Goal: Transaction & Acquisition: Purchase product/service

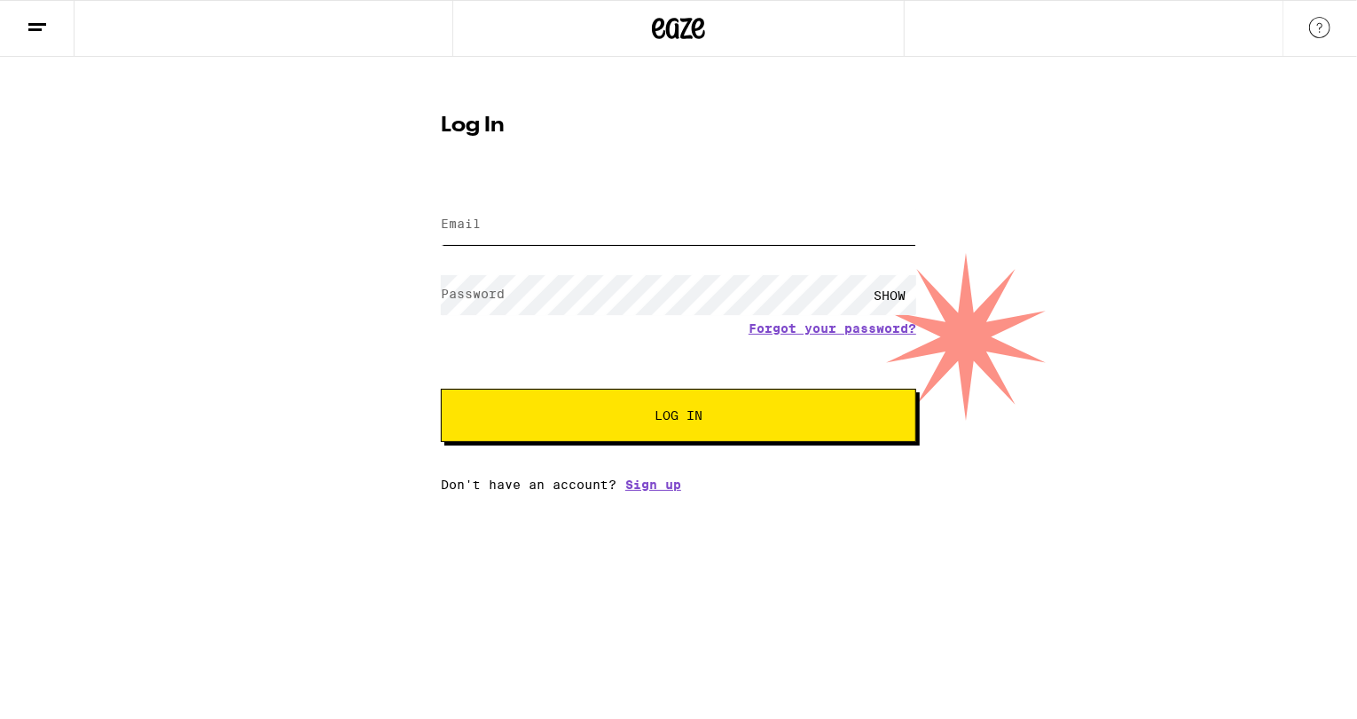
type input "[EMAIL_ADDRESS][DOMAIN_NAME]"
click at [579, 418] on span "Log In" at bounding box center [679, 415] width 332 height 12
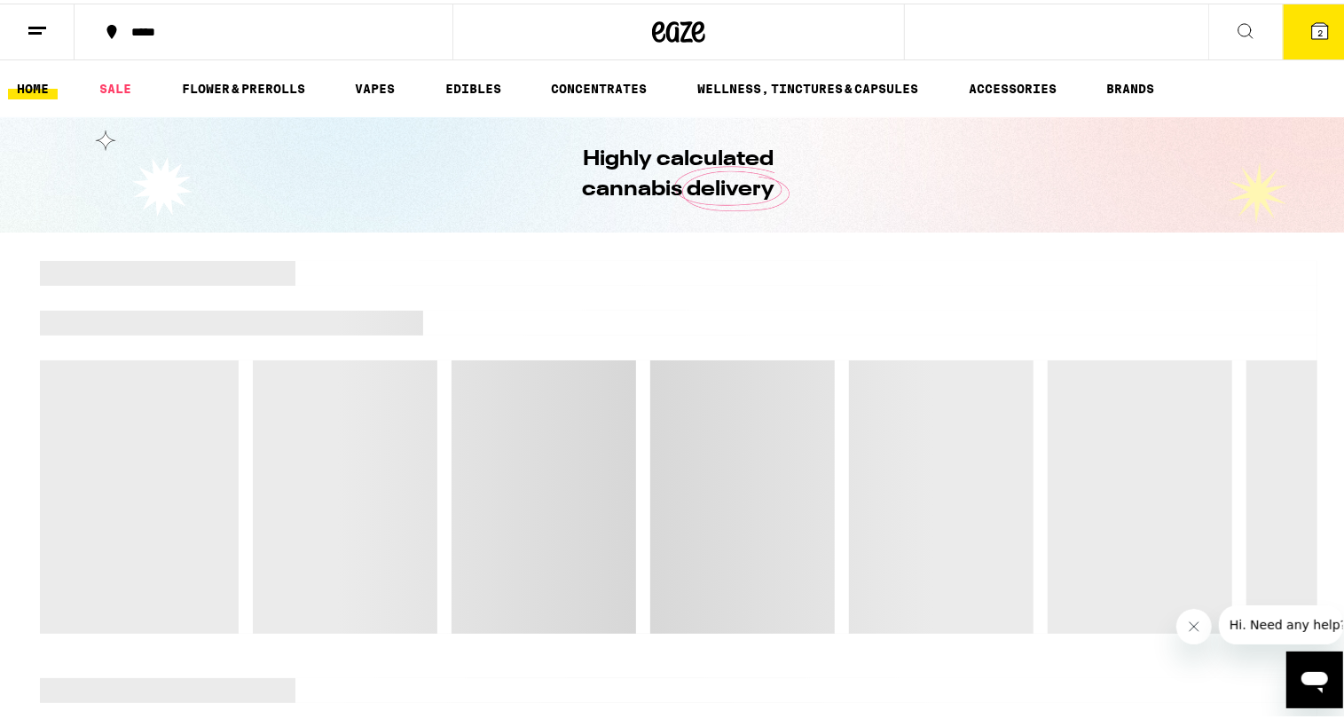
click at [139, 18] on button "*****" at bounding box center [264, 28] width 378 height 53
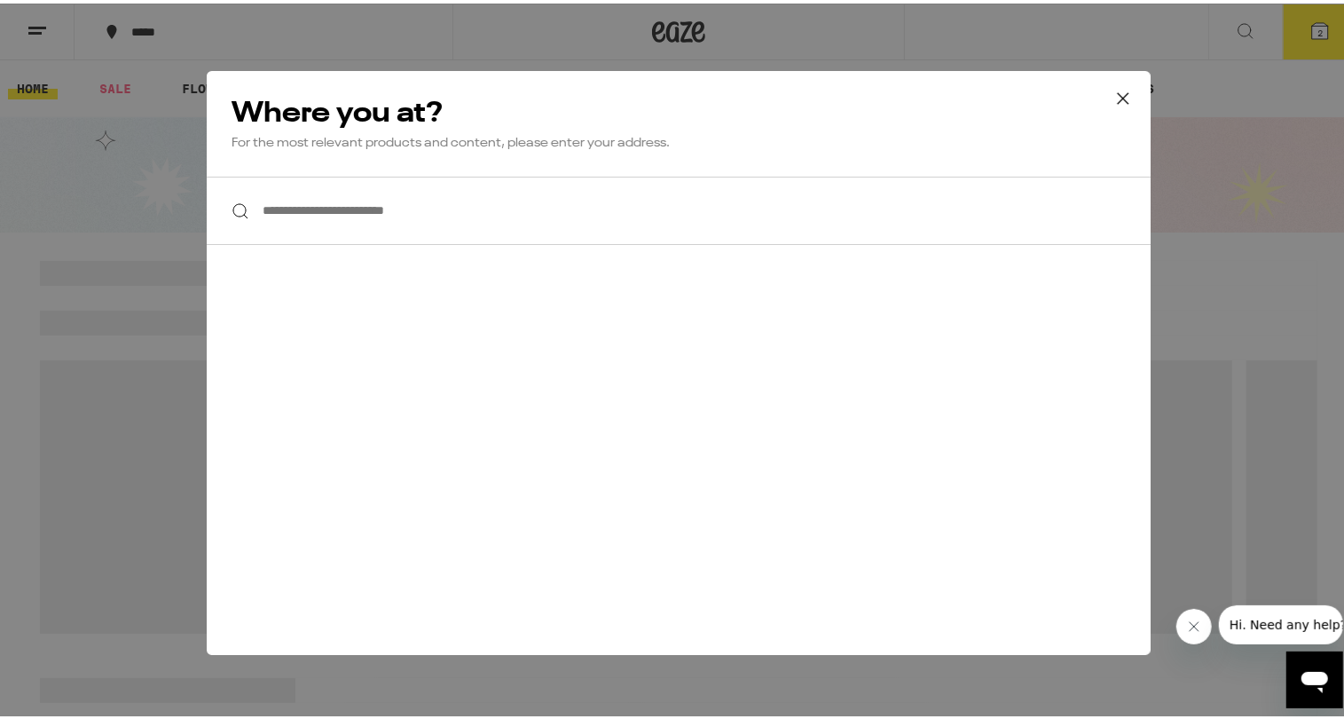
click at [380, 198] on input "**********" at bounding box center [679, 207] width 944 height 68
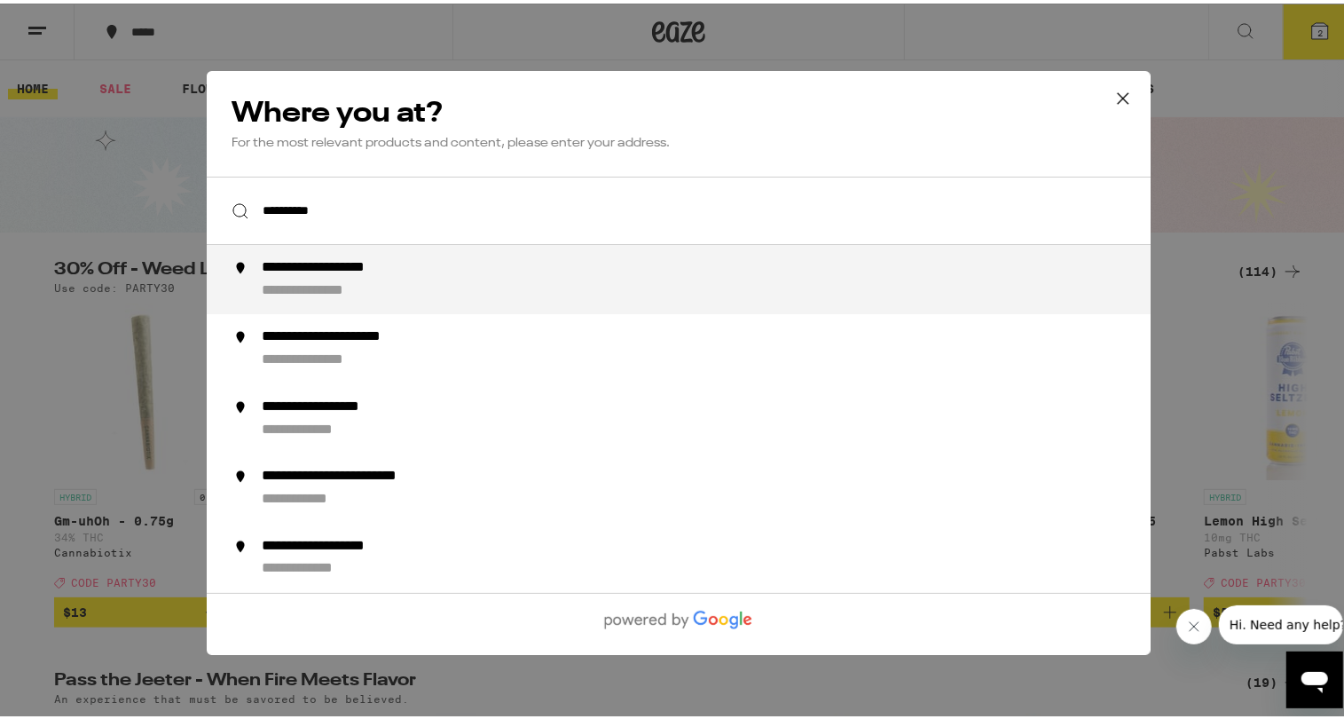
click at [436, 259] on div "**********" at bounding box center [714, 275] width 905 height 41
type input "**********"
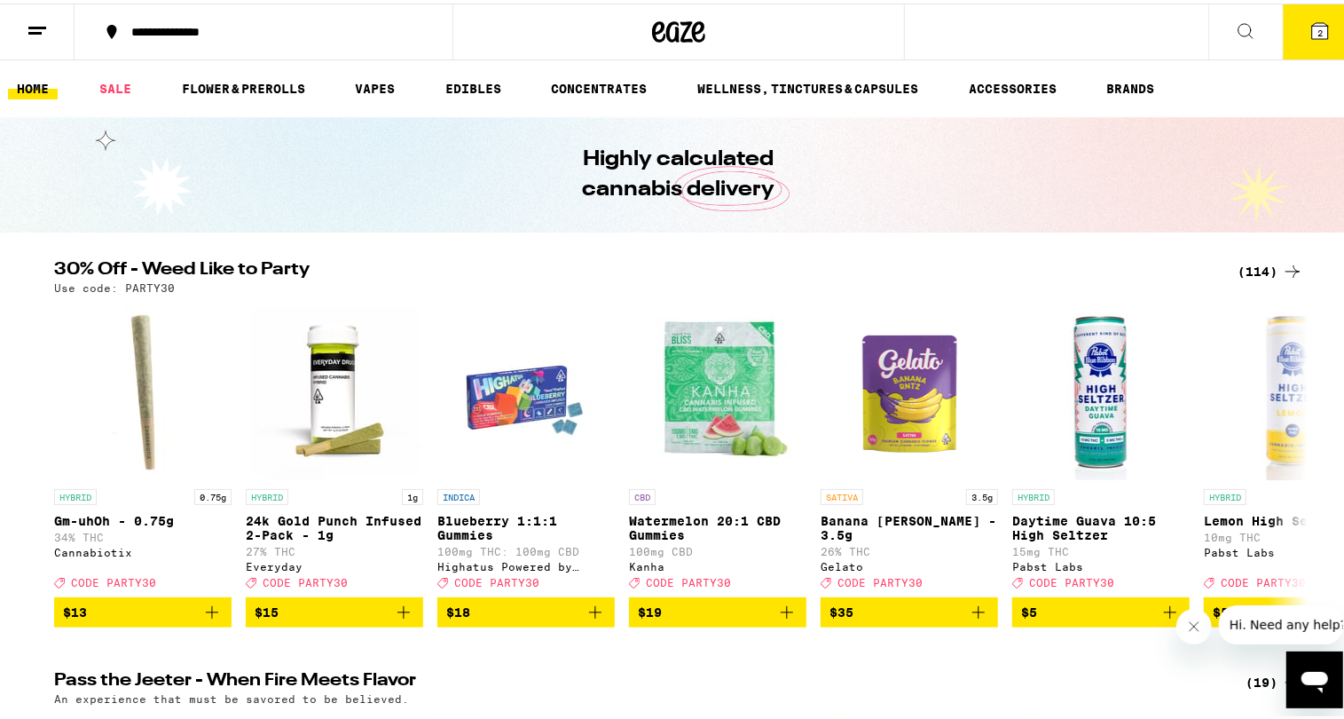
click at [1309, 17] on icon at bounding box center [1319, 27] width 21 height 21
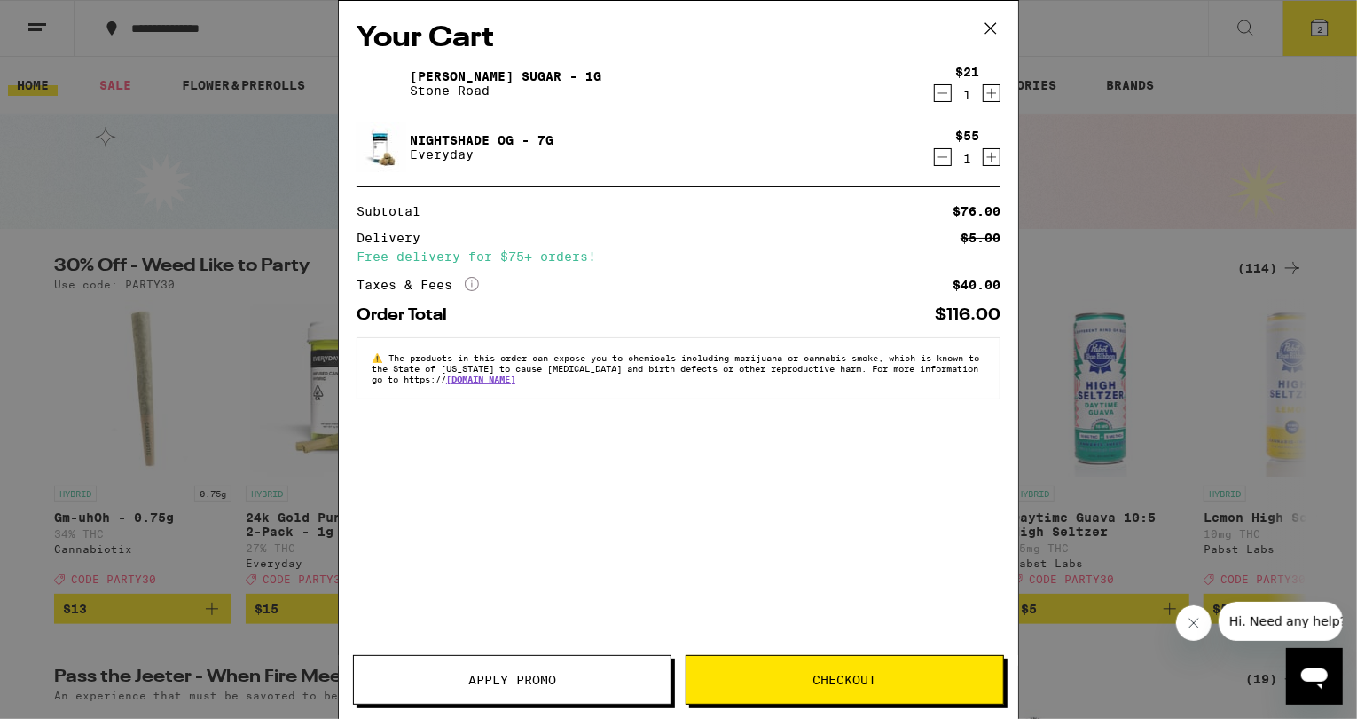
click at [953, 98] on div "$21 1" at bounding box center [967, 83] width 67 height 37
click at [941, 96] on icon "Decrement" at bounding box center [943, 93] width 16 height 21
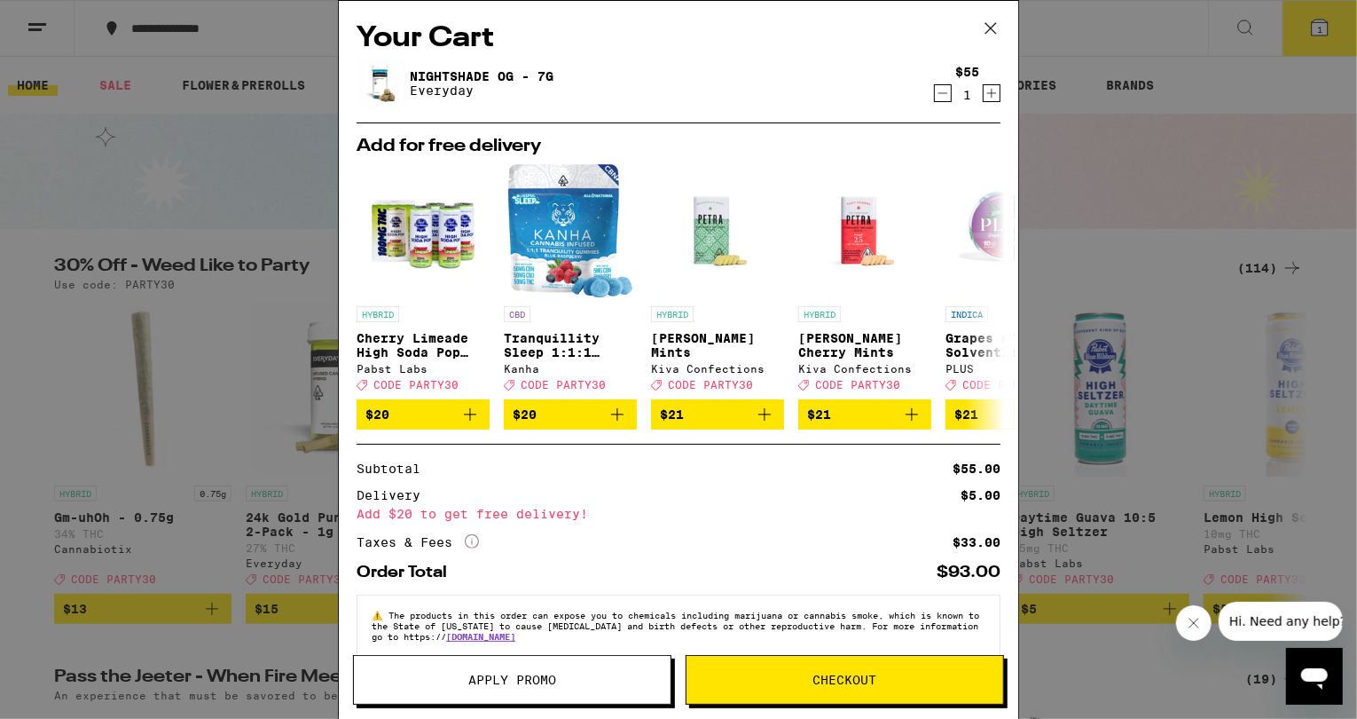
click at [988, 26] on icon at bounding box center [991, 28] width 27 height 27
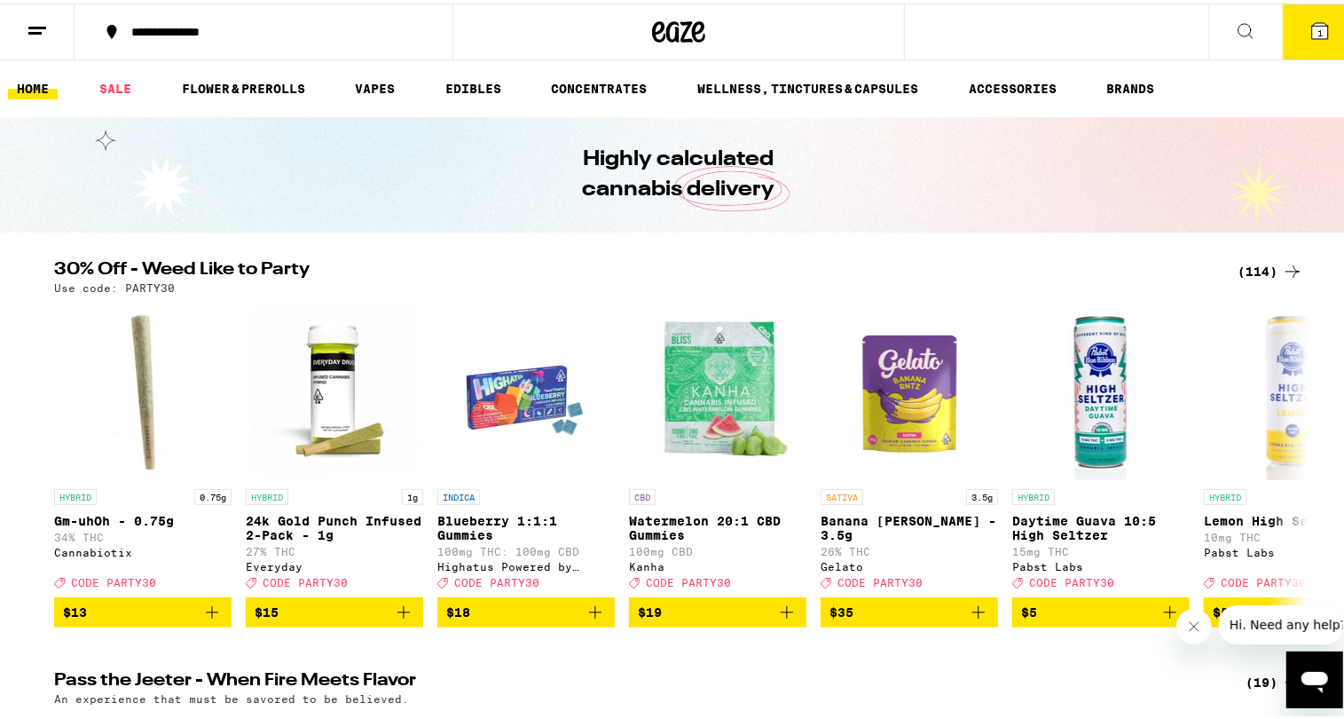
click at [1259, 271] on div "(114)" at bounding box center [1271, 267] width 66 height 21
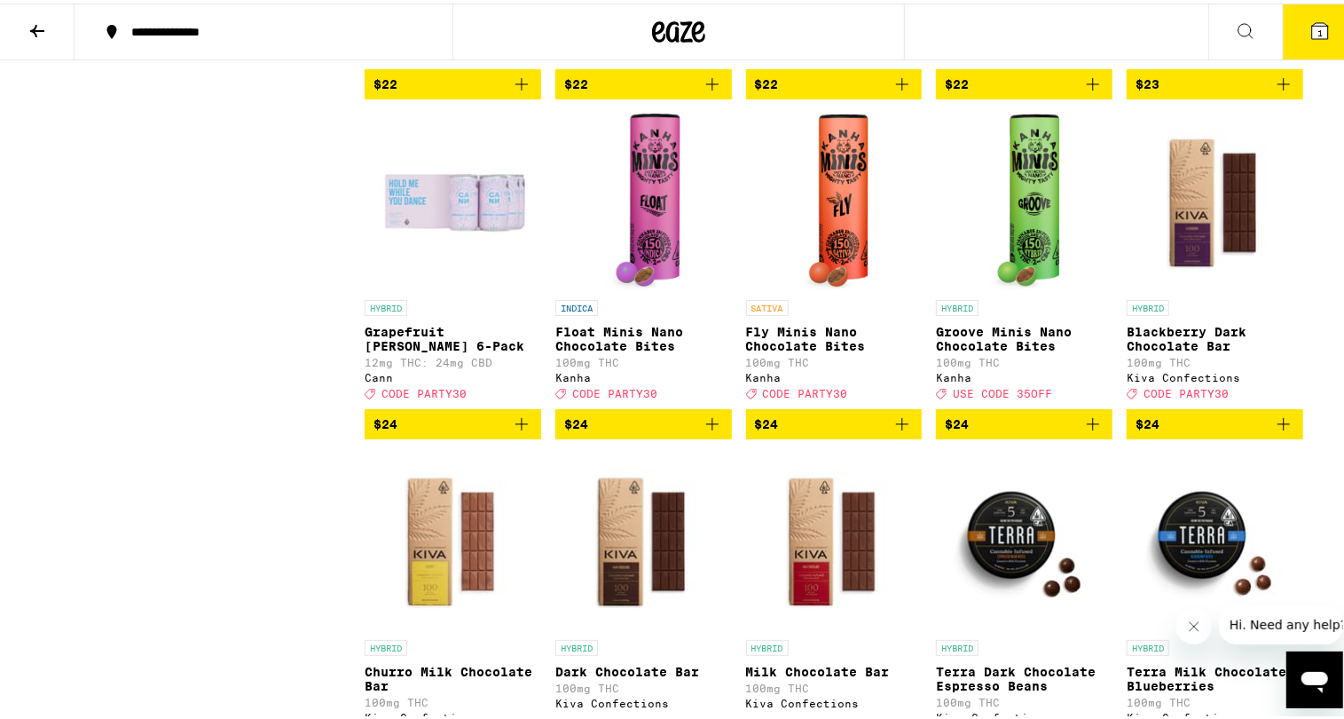
scroll to position [4524, 0]
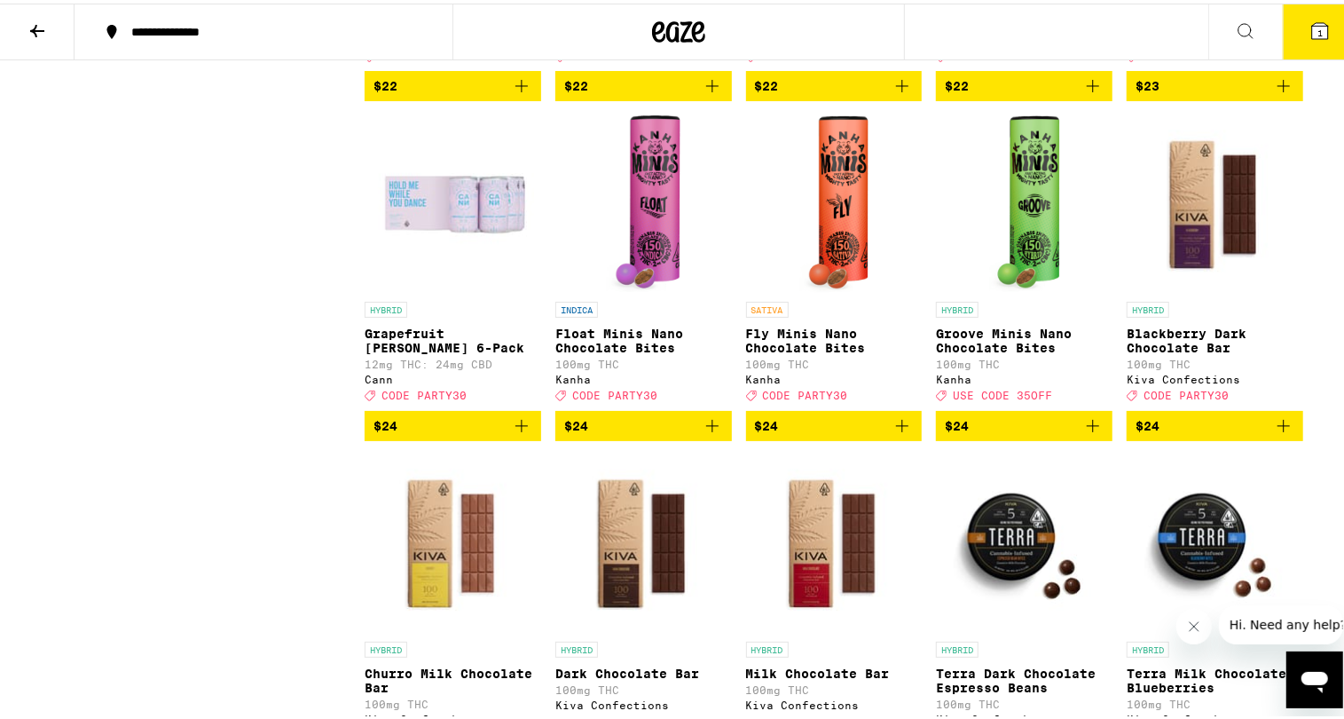
click at [901, 93] on icon "Add to bag" at bounding box center [902, 82] width 21 height 21
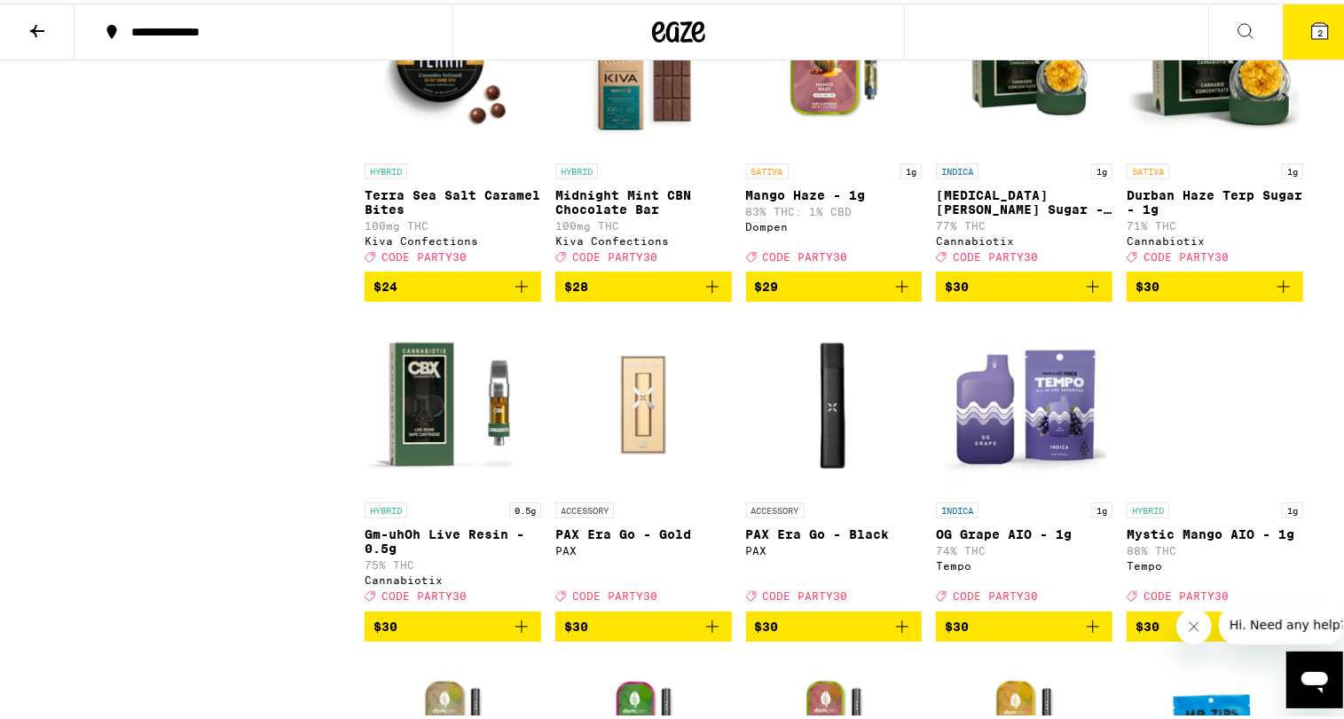
scroll to position [5323, 0]
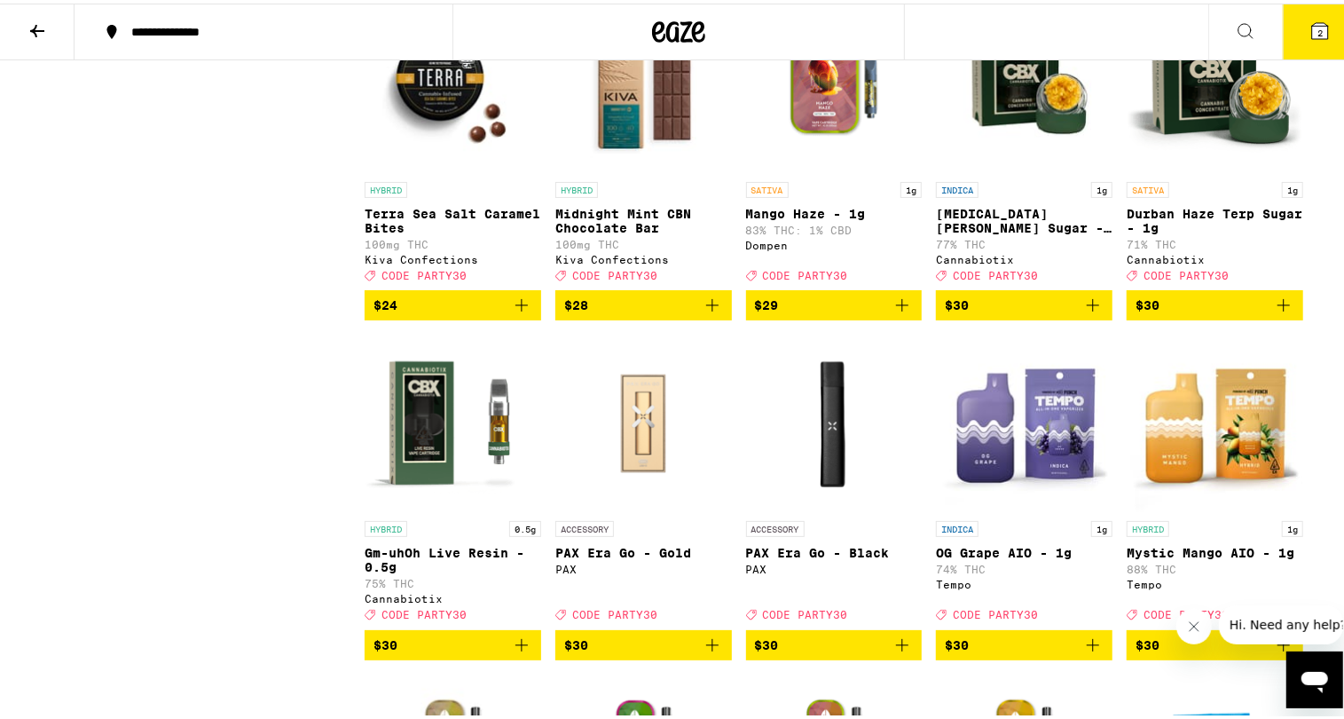
click at [1089, 312] on icon "Add to bag" at bounding box center [1092, 301] width 21 height 21
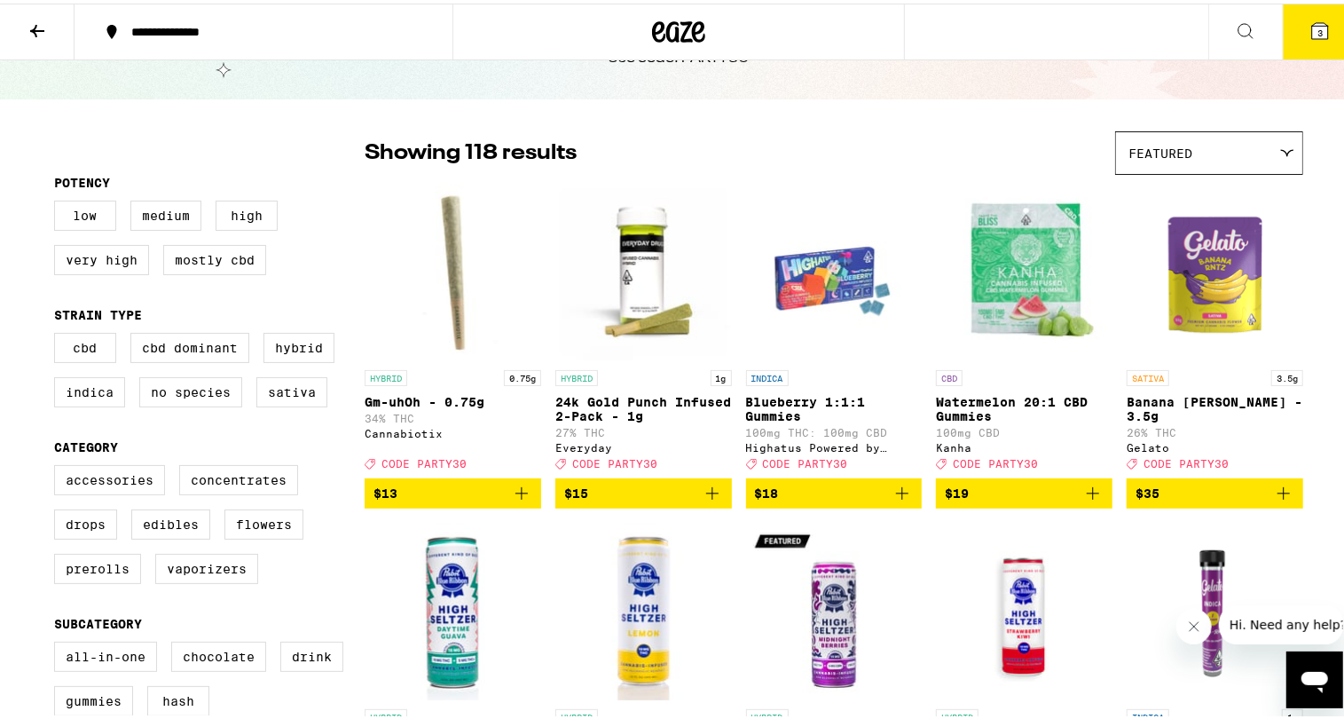
scroll to position [0, 0]
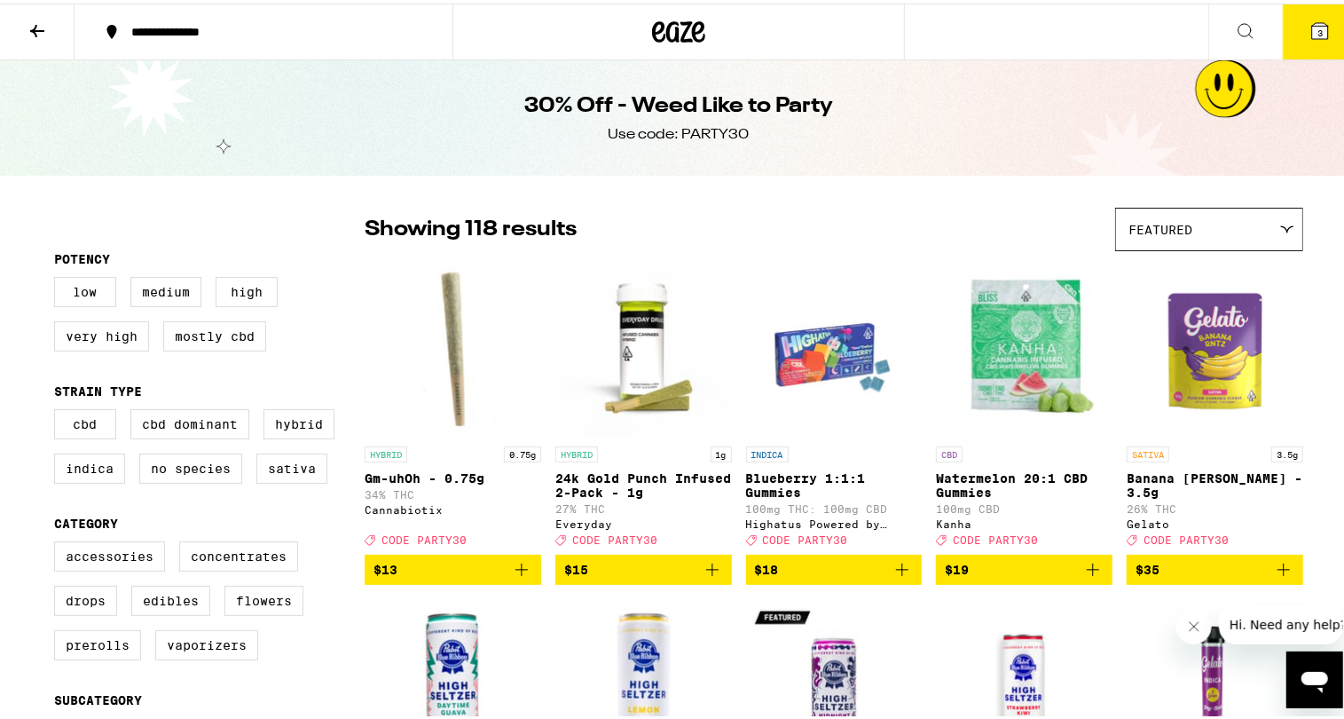
click at [1246, 229] on div "Featured" at bounding box center [1209, 226] width 186 height 42
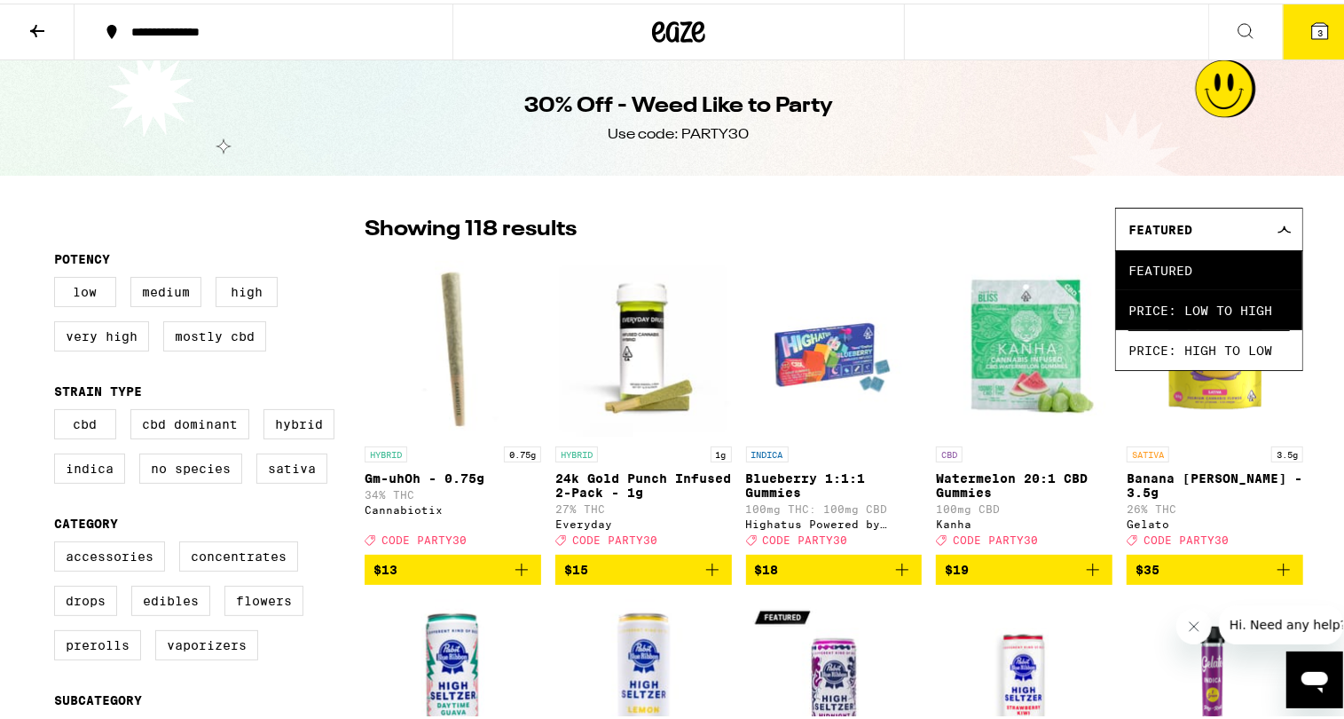
click at [1231, 304] on span "Price: Low to High" at bounding box center [1208, 307] width 161 height 40
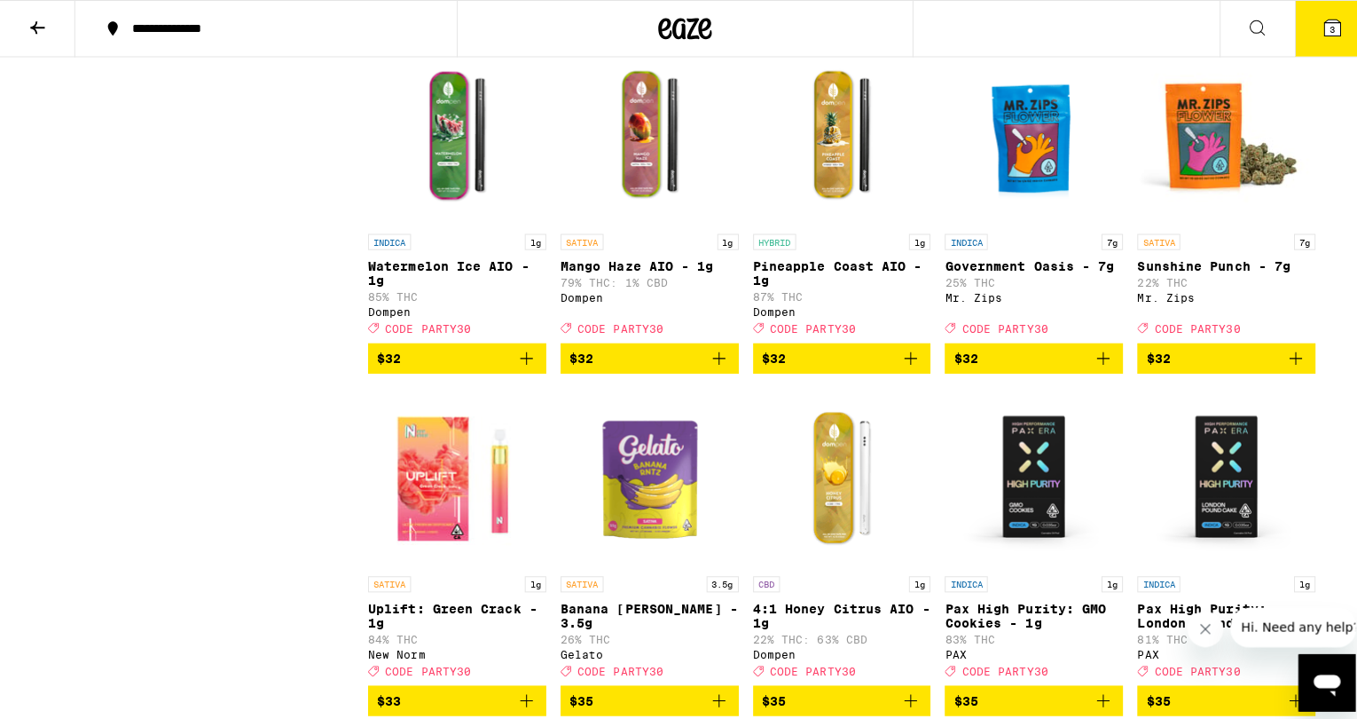
scroll to position [5940, 0]
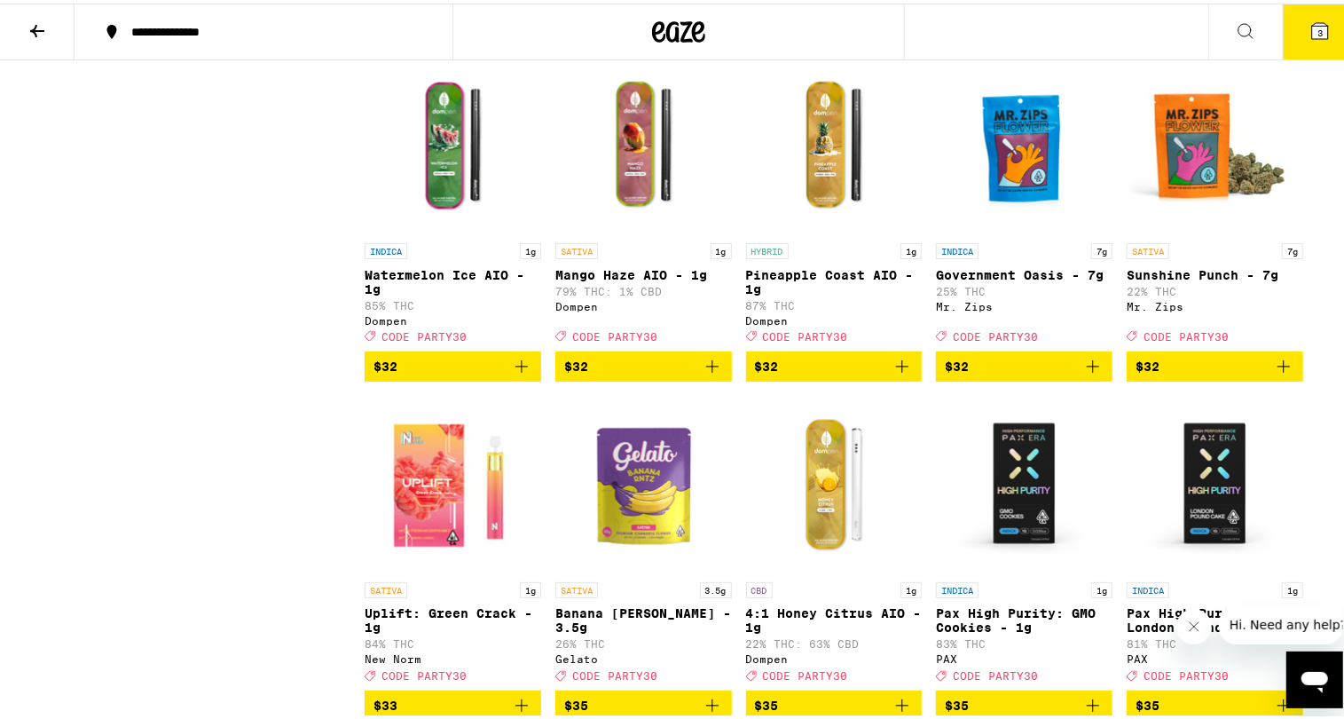
click at [1085, 373] on icon "Add to bag" at bounding box center [1092, 362] width 21 height 21
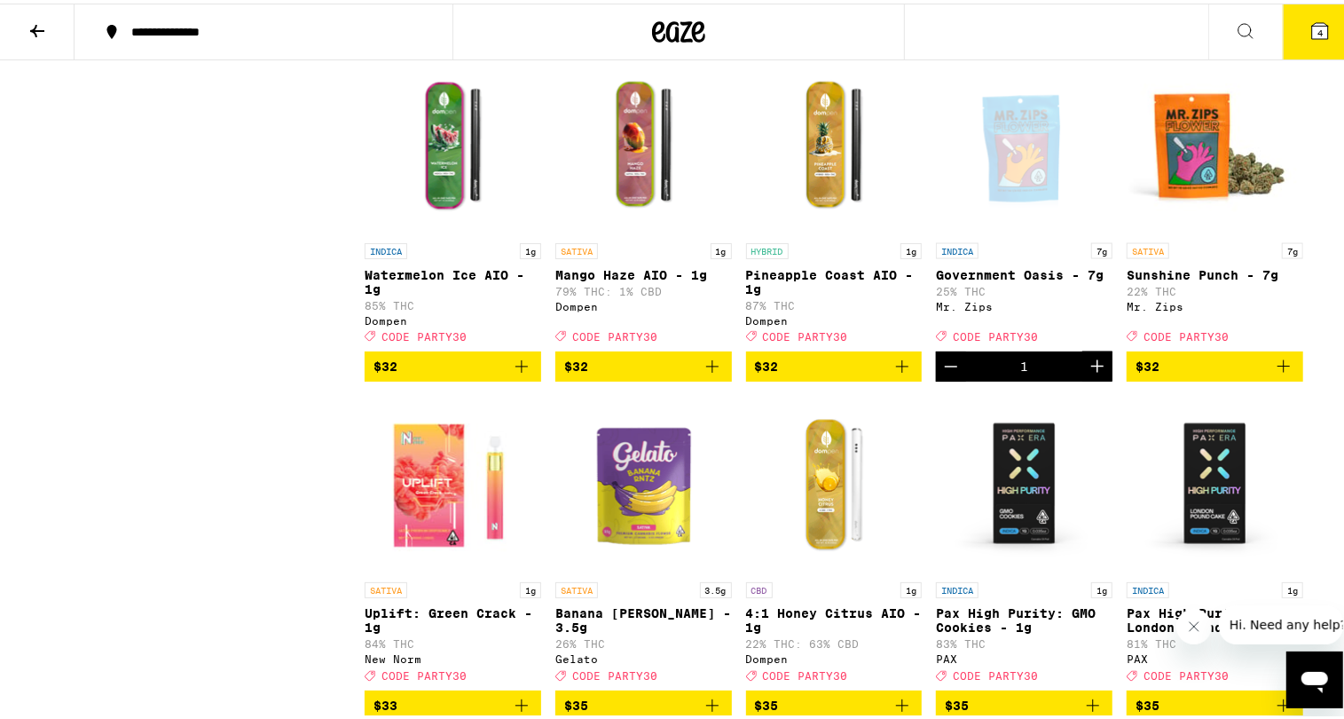
click at [1020, 231] on div "Open page for Government Oasis - 7g from Mr. Zips" at bounding box center [1024, 141] width 177 height 177
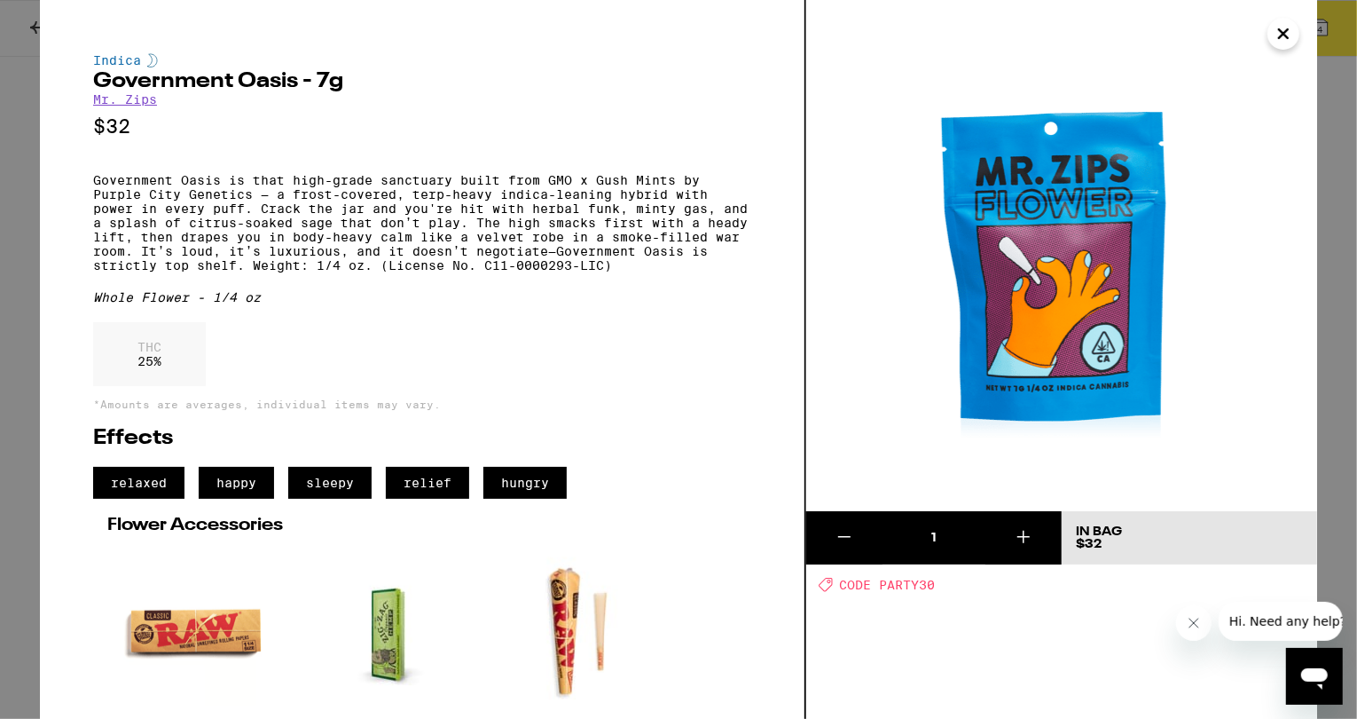
scroll to position [89, 0]
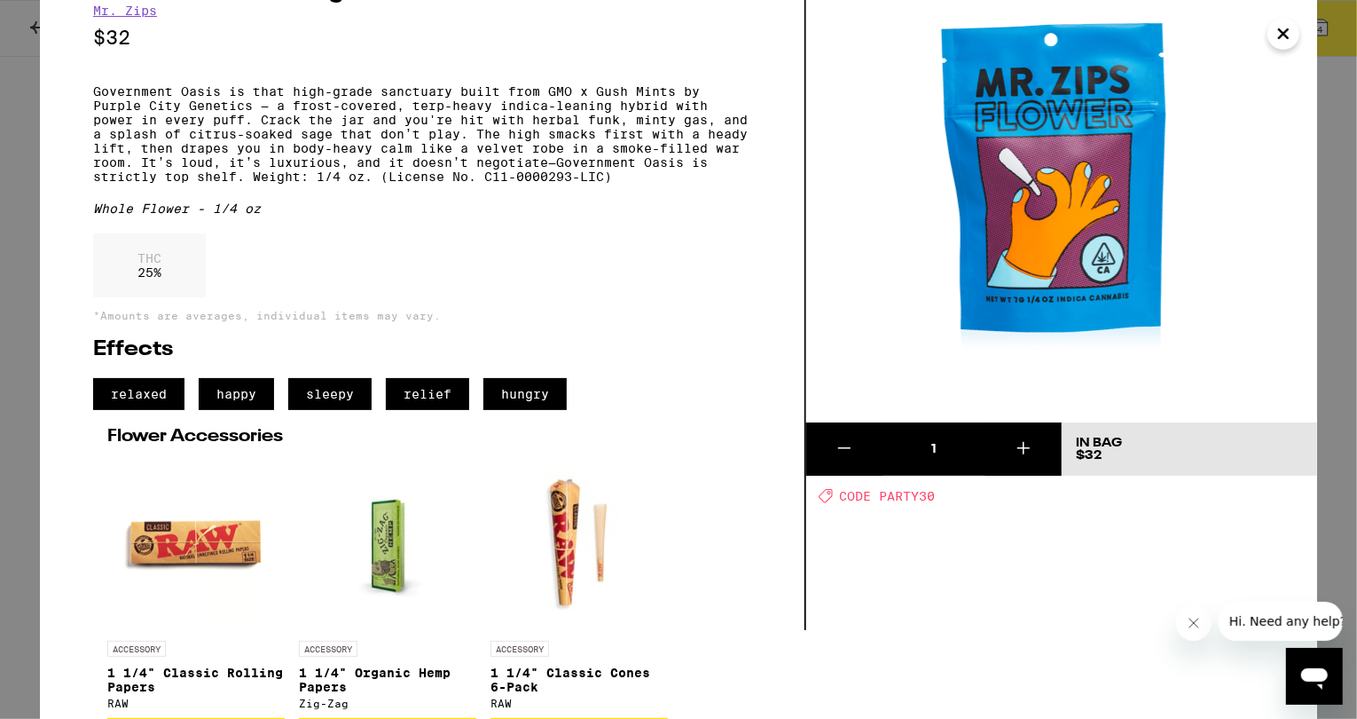
click at [1286, 42] on icon "Close" at bounding box center [1283, 33] width 21 height 27
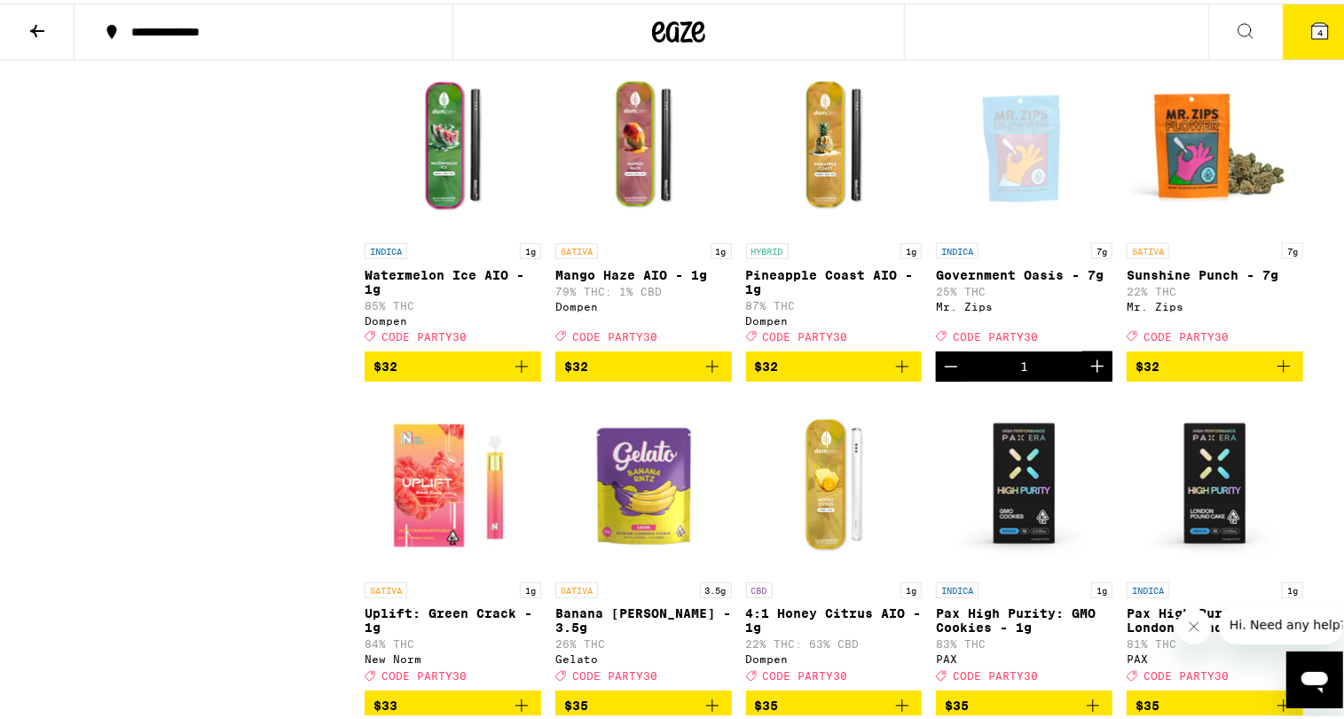
click at [1309, 20] on icon at bounding box center [1319, 27] width 21 height 21
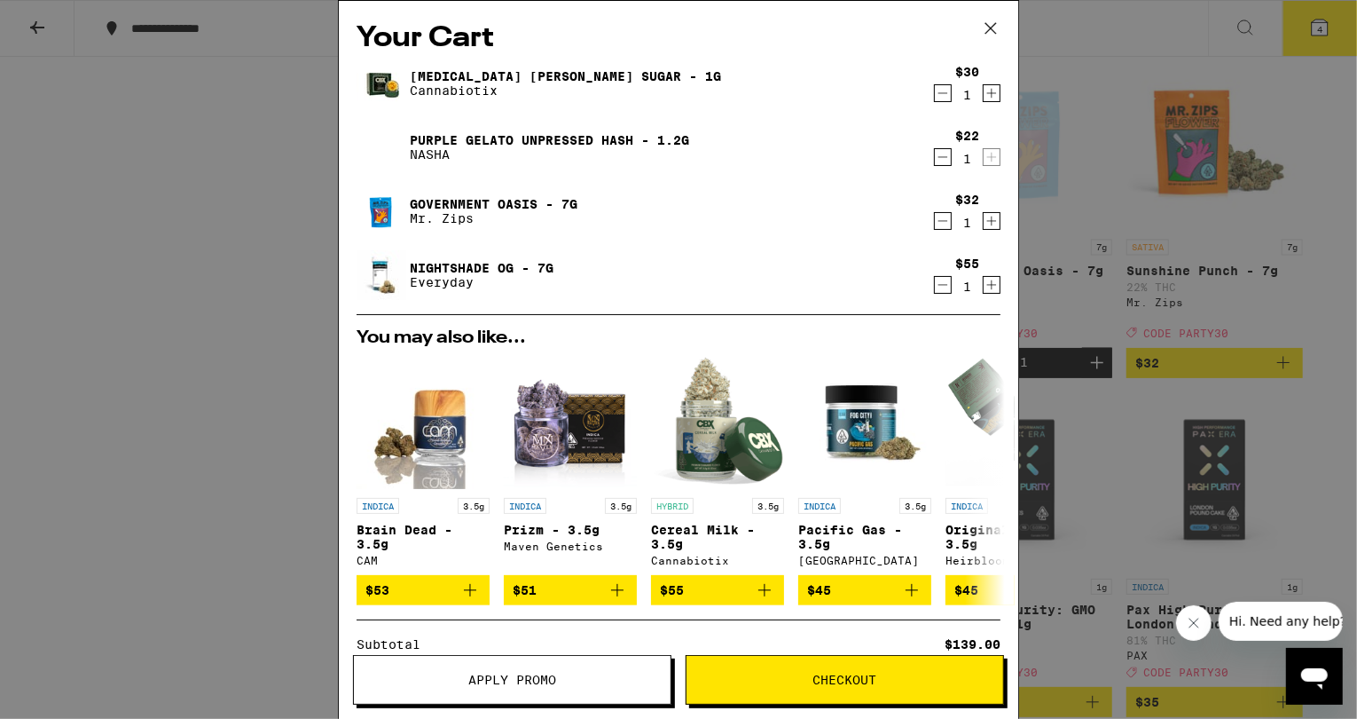
click at [935, 163] on icon "Decrement" at bounding box center [943, 156] width 16 height 21
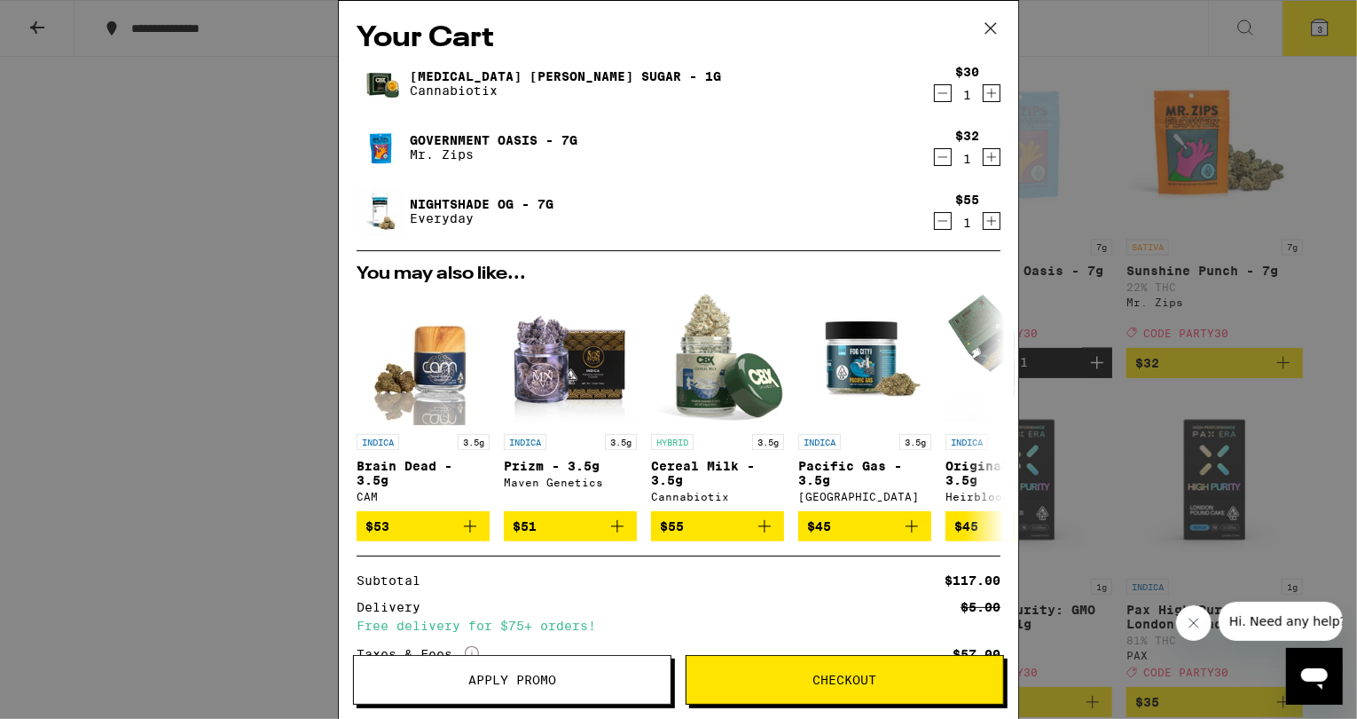
click at [529, 673] on span "Apply Promo" at bounding box center [512, 679] width 88 height 12
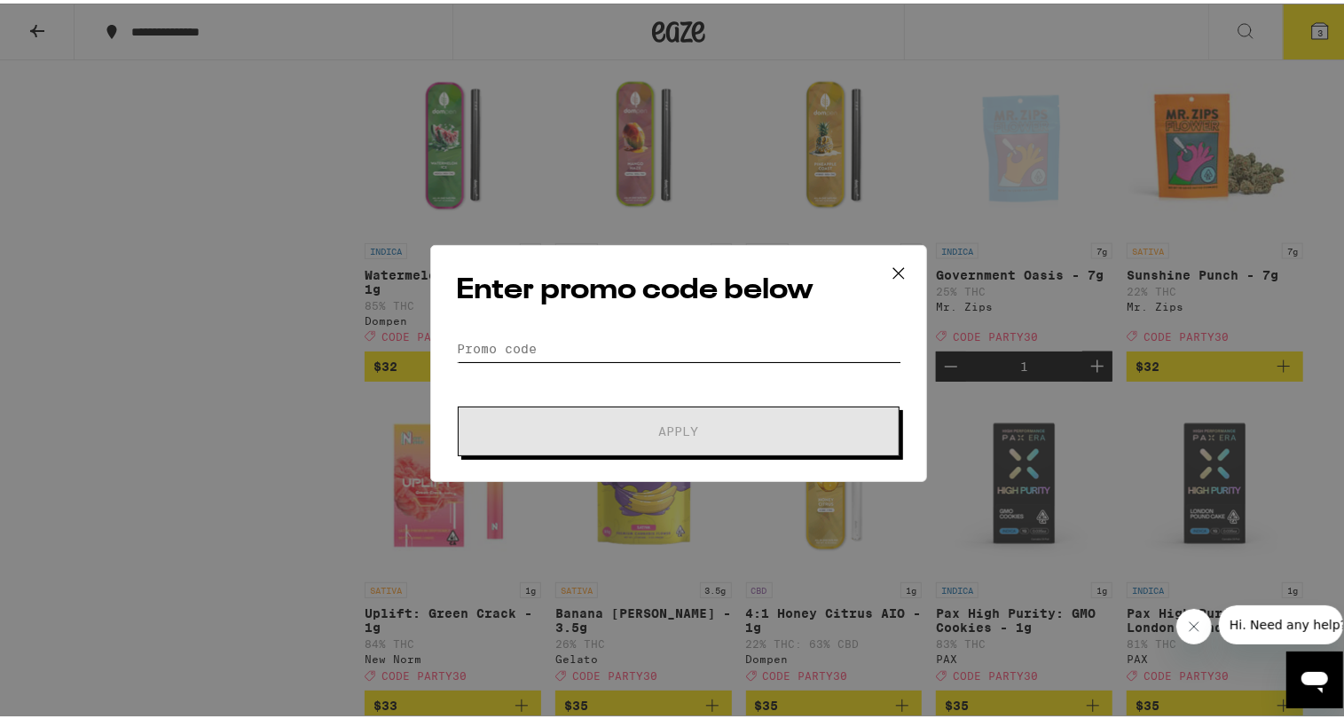
click at [583, 344] on input "Promo Code" at bounding box center [678, 345] width 445 height 27
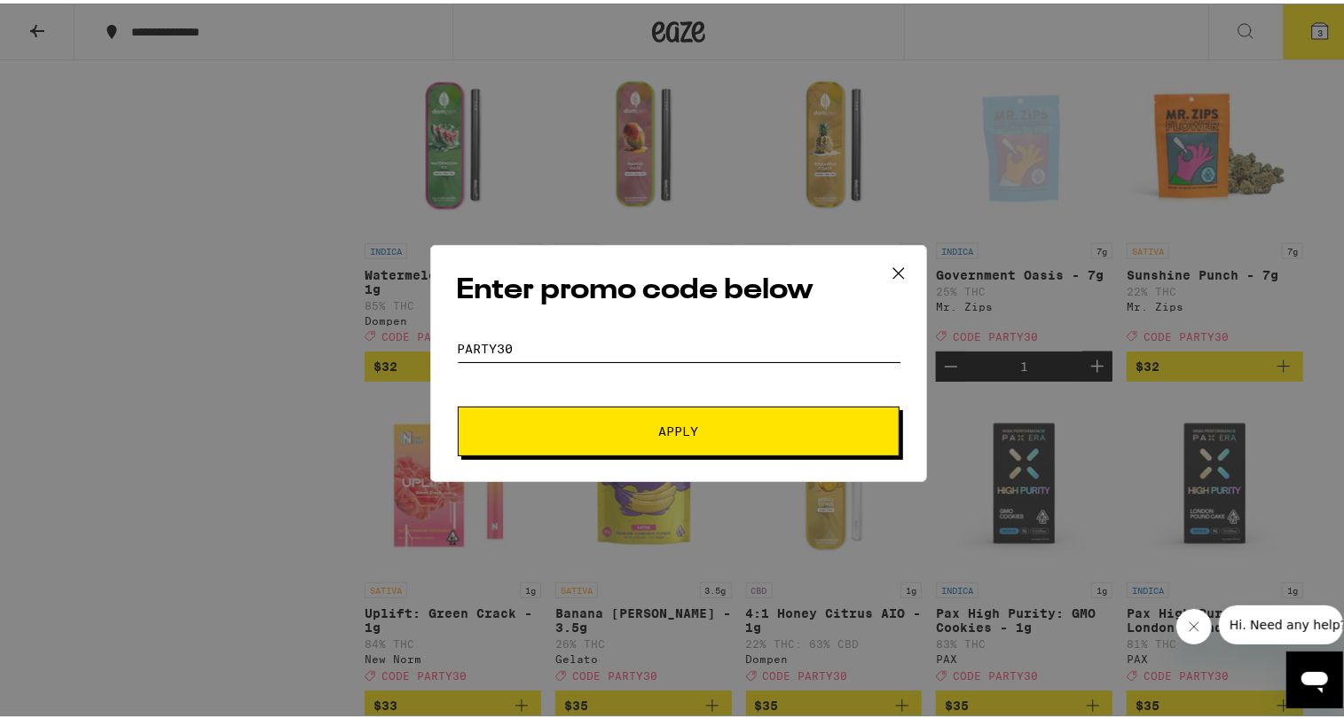
type input "party30"
click at [660, 428] on span "Apply" at bounding box center [679, 427] width 40 height 12
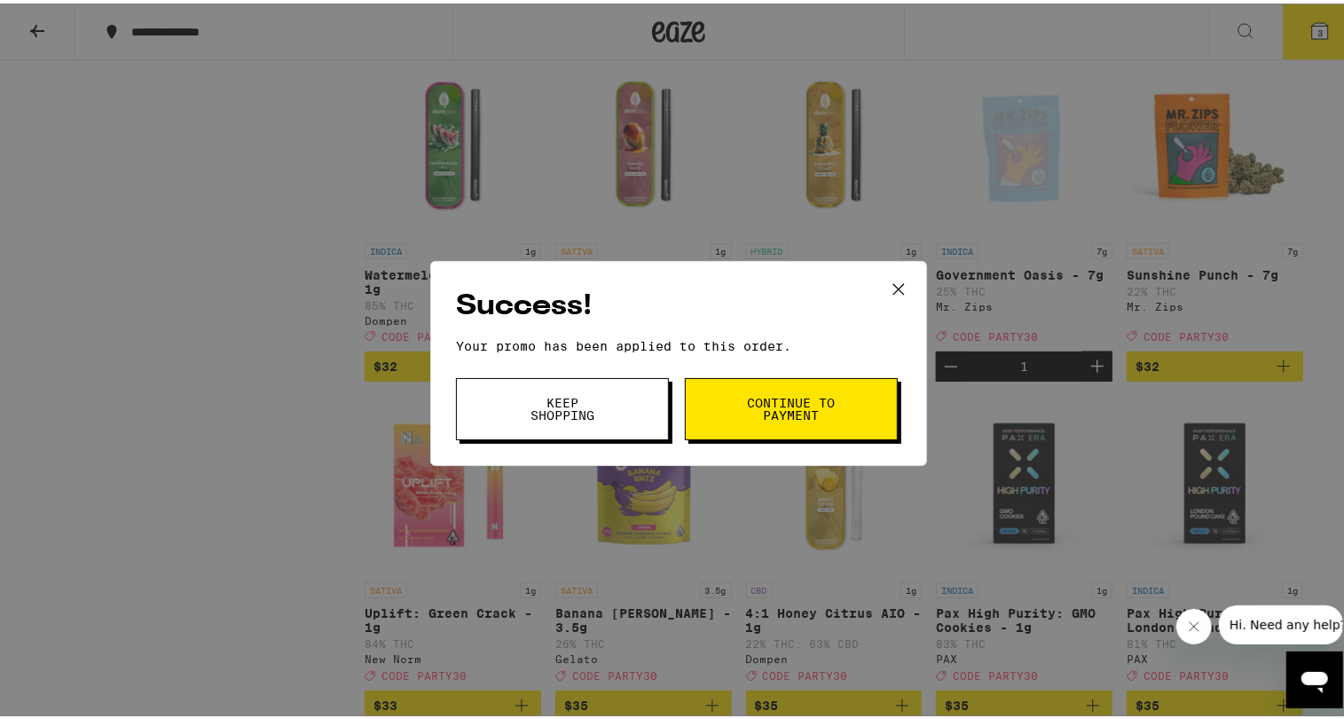
click at [872, 285] on button at bounding box center [898, 286] width 55 height 57
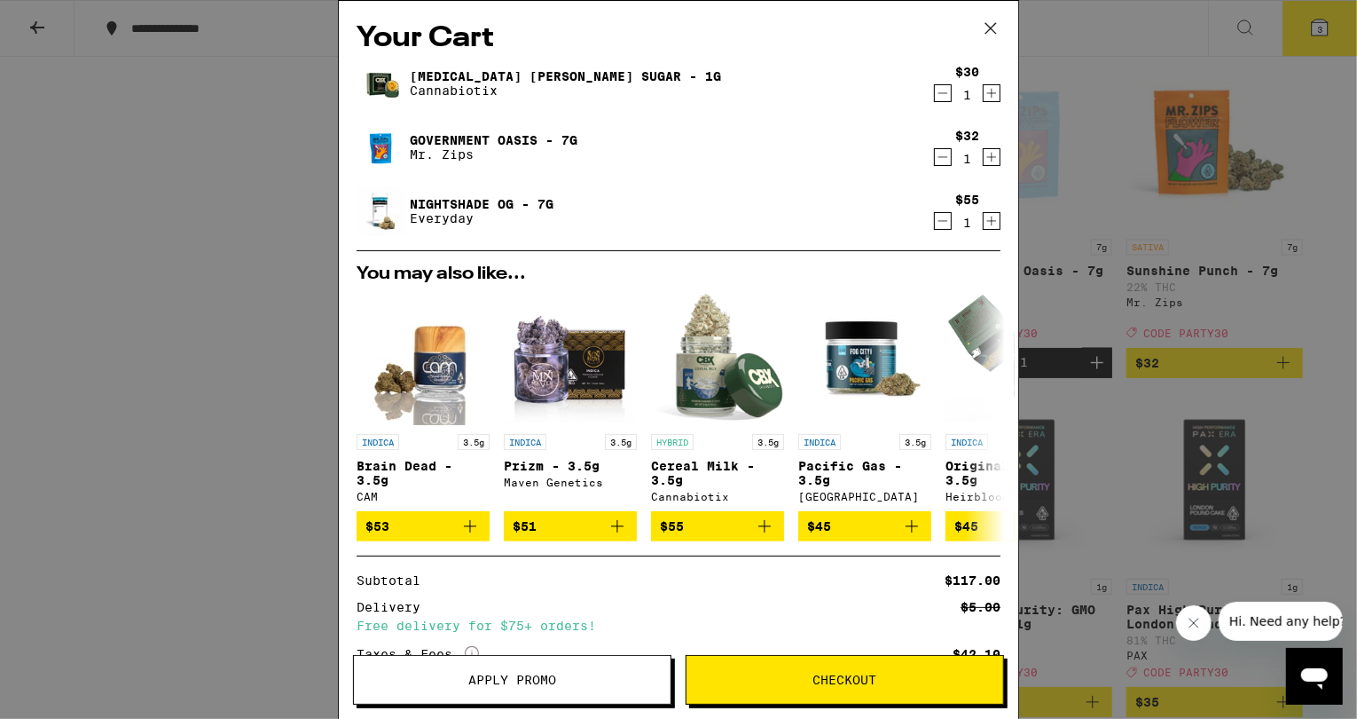
click at [495, 208] on link "Nightshade OG - 7g" at bounding box center [482, 204] width 144 height 14
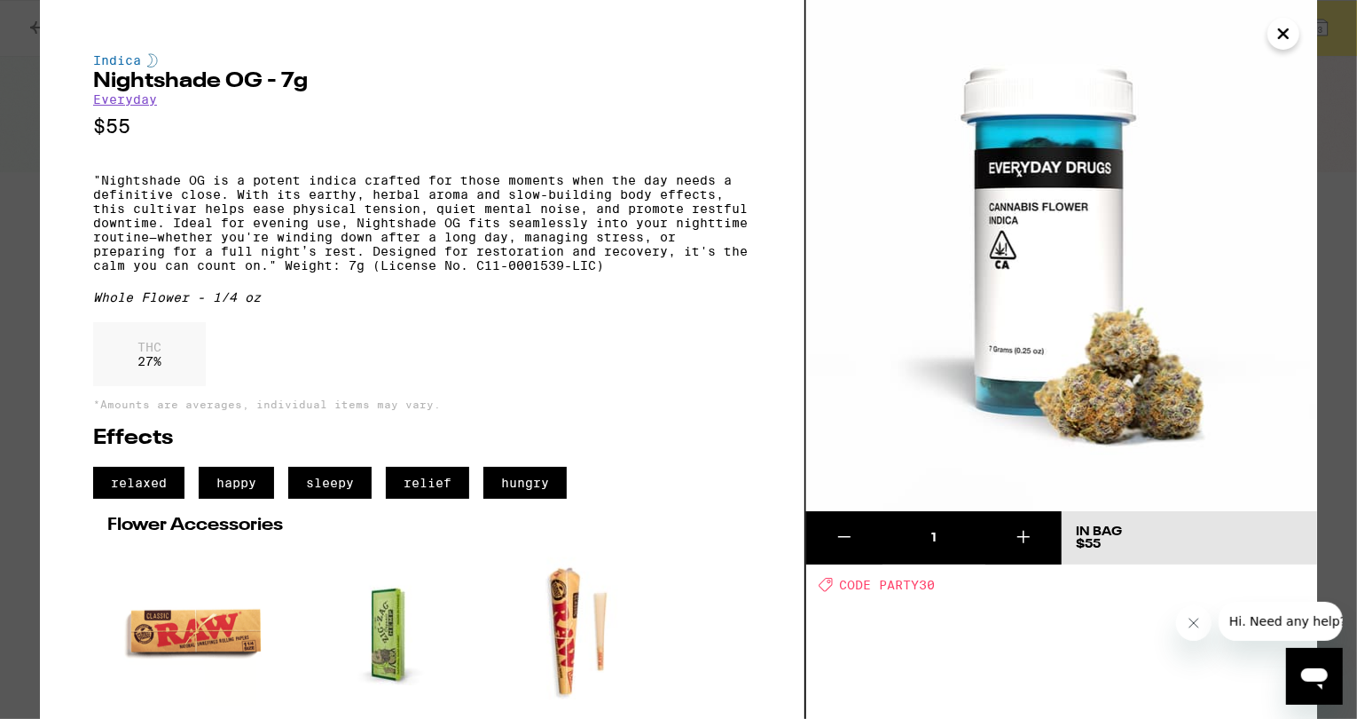
click at [1276, 36] on icon "Close" at bounding box center [1283, 33] width 21 height 27
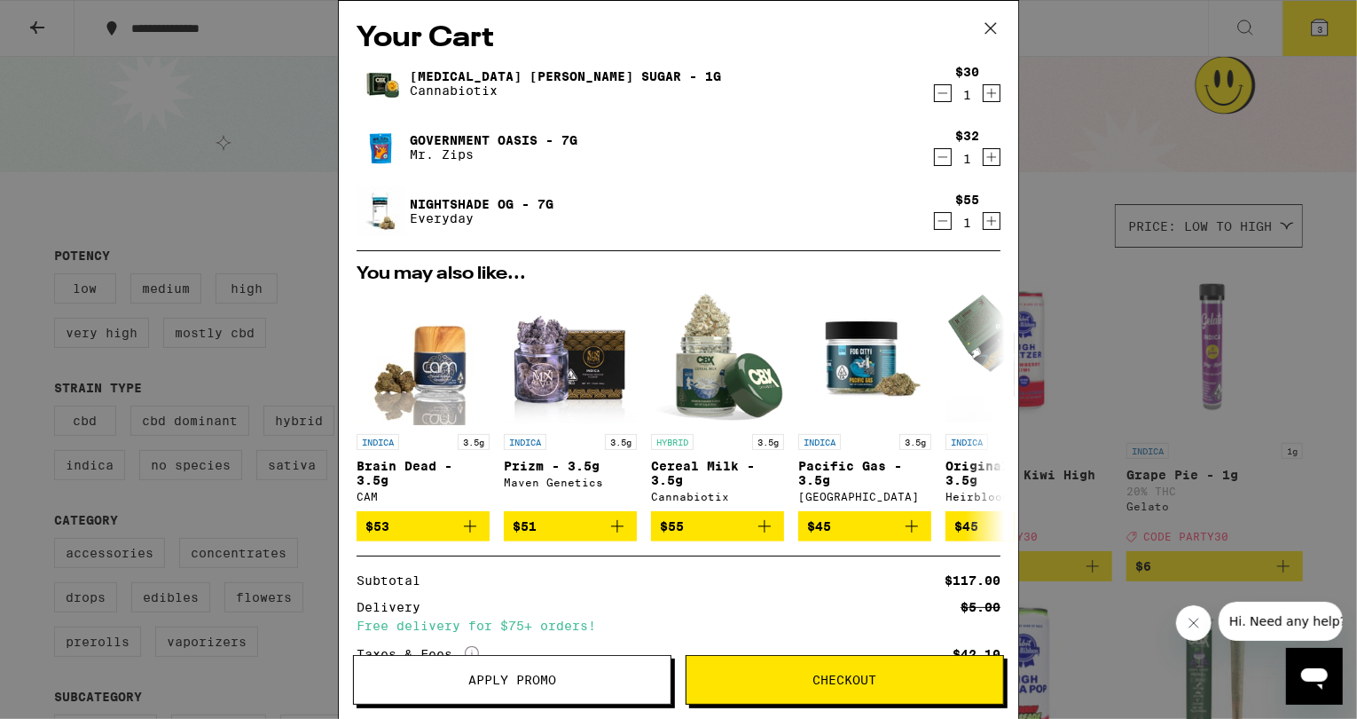
click at [935, 155] on icon "Decrement" at bounding box center [943, 156] width 16 height 21
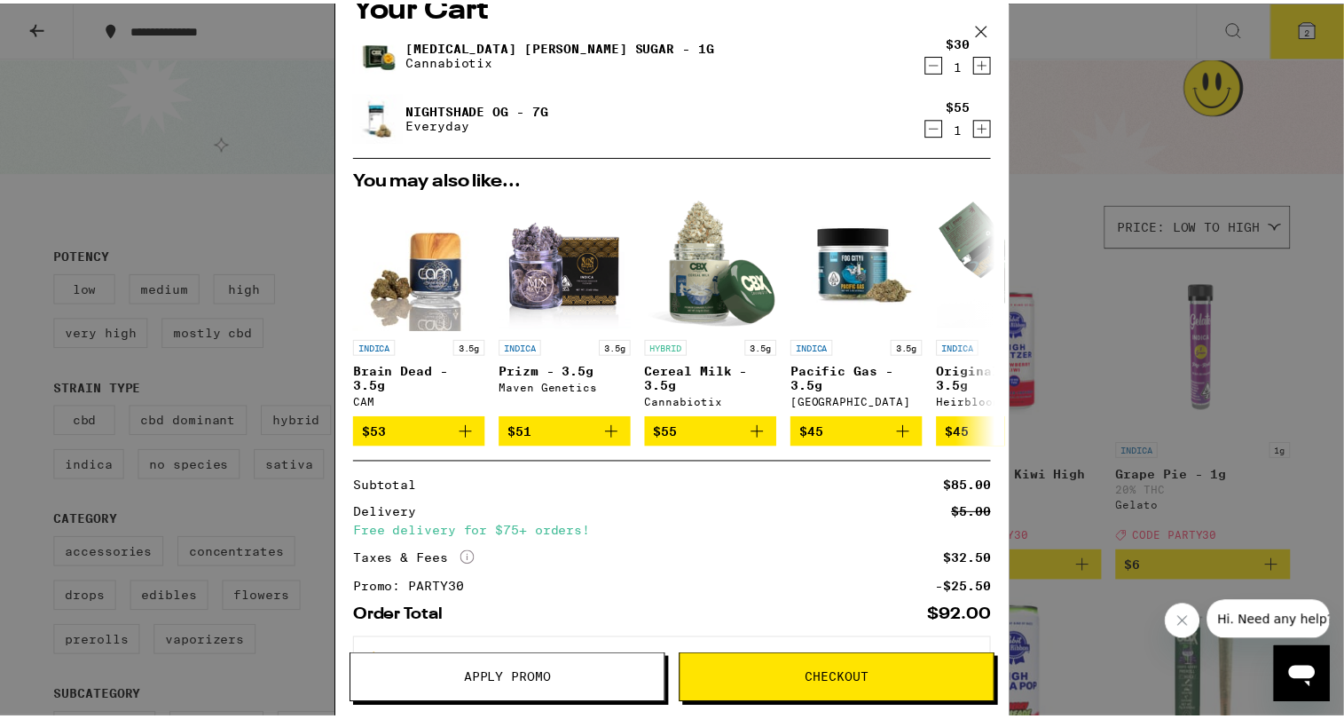
scroll to position [104, 0]
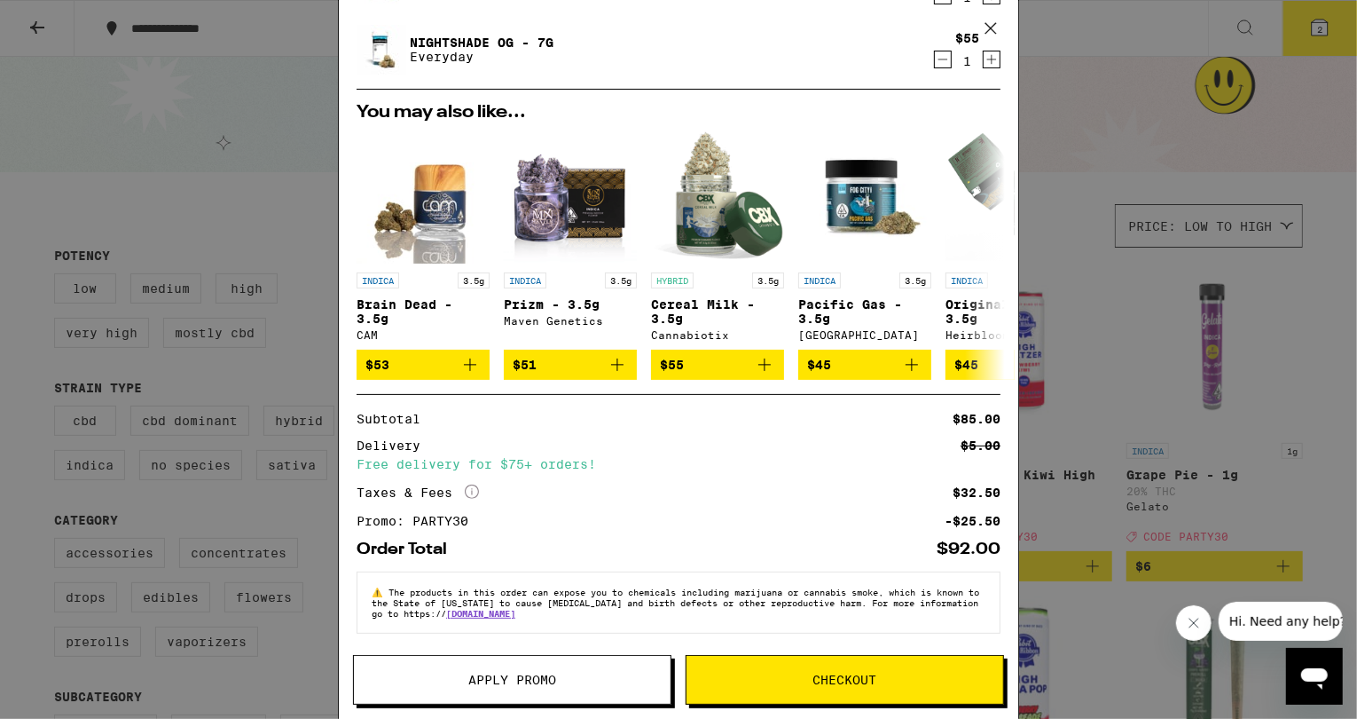
click at [837, 680] on span "Checkout" at bounding box center [846, 679] width 64 height 12
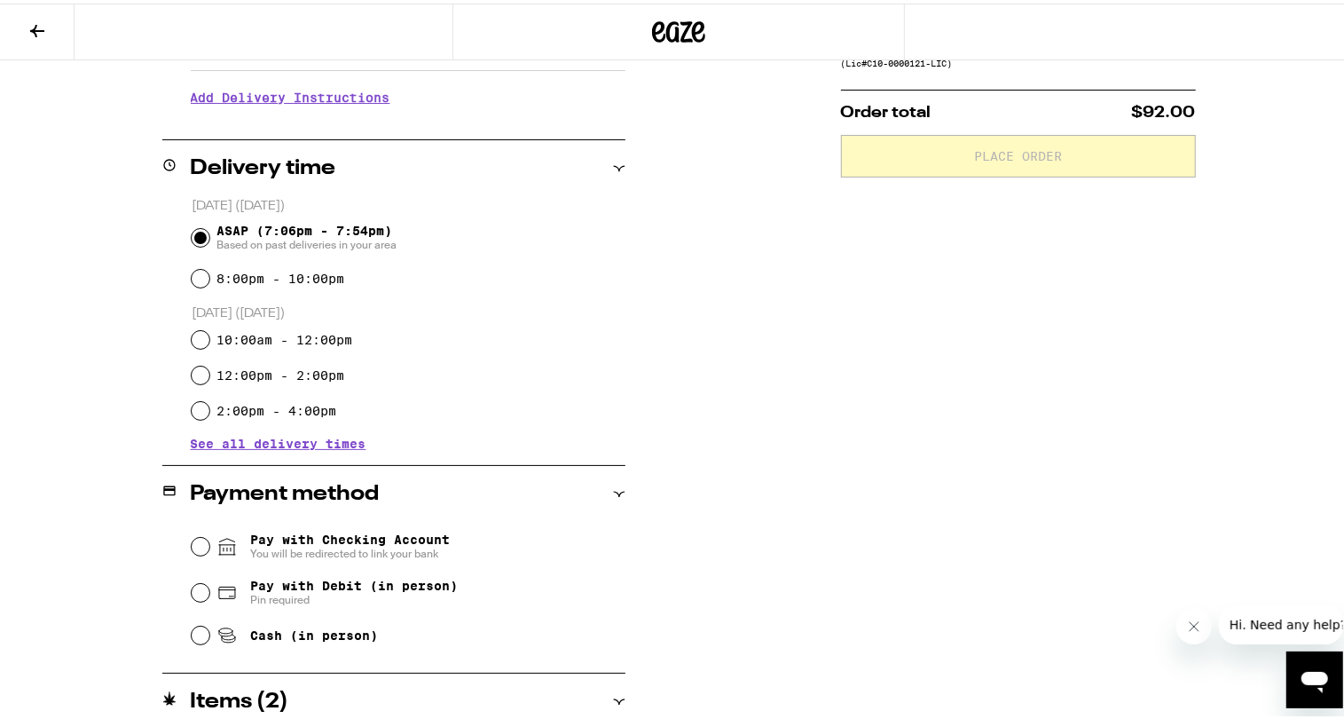
scroll to position [491, 0]
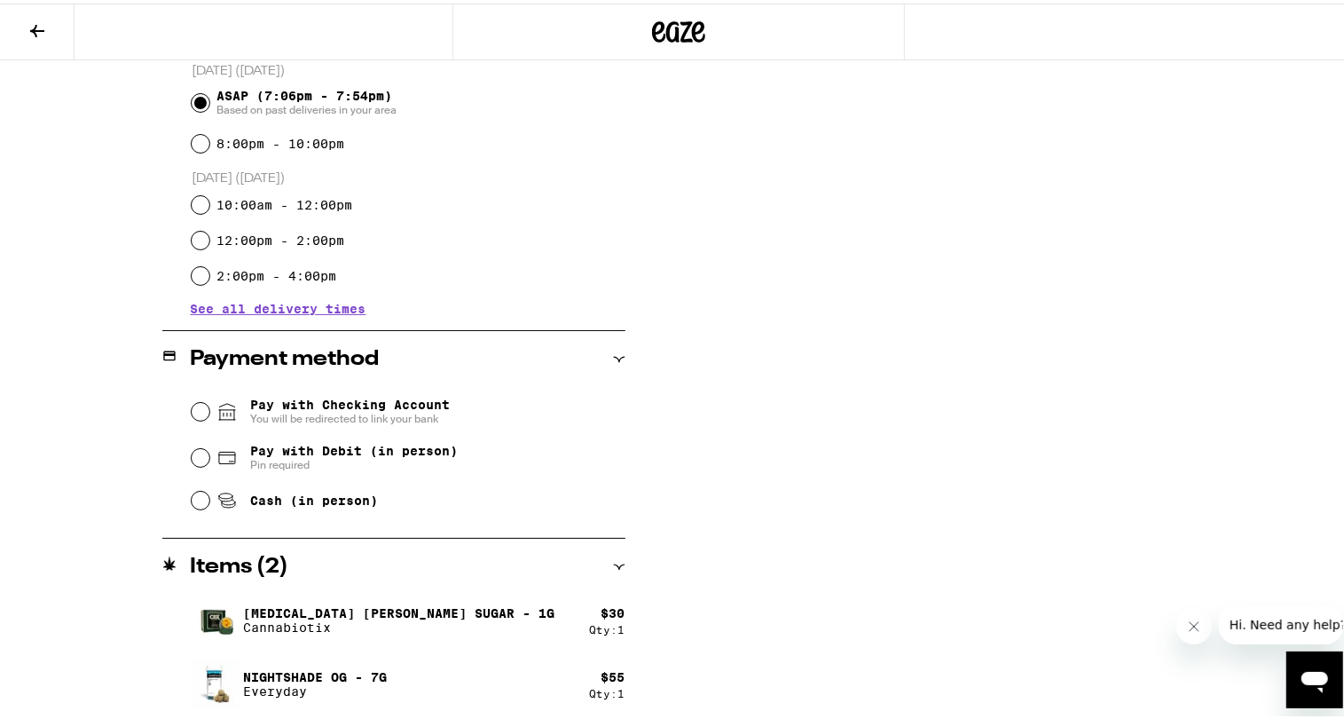
click at [207, 452] on div "Pay with Debit (in person) Pin required" at bounding box center [409, 454] width 434 height 46
click at [200, 453] on input "Pay with Debit (in person) Pin required" at bounding box center [201, 454] width 18 height 18
radio input "true"
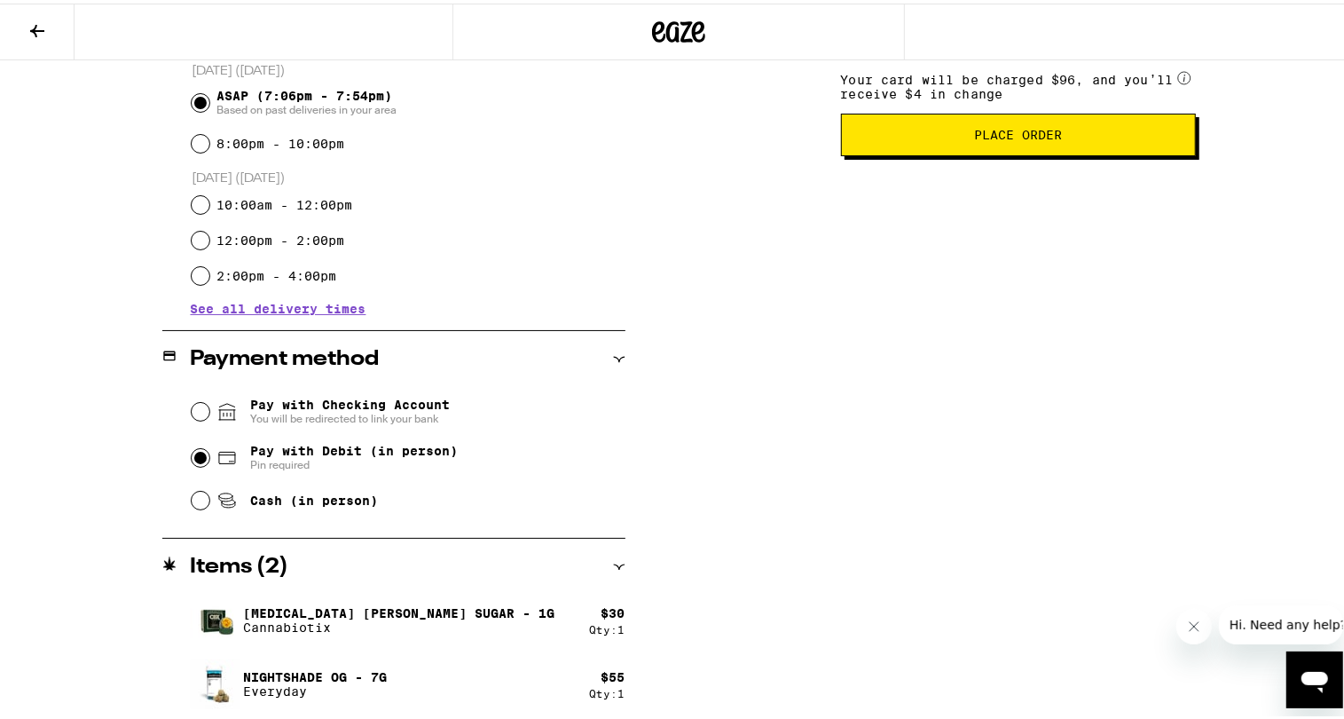
scroll to position [48, 0]
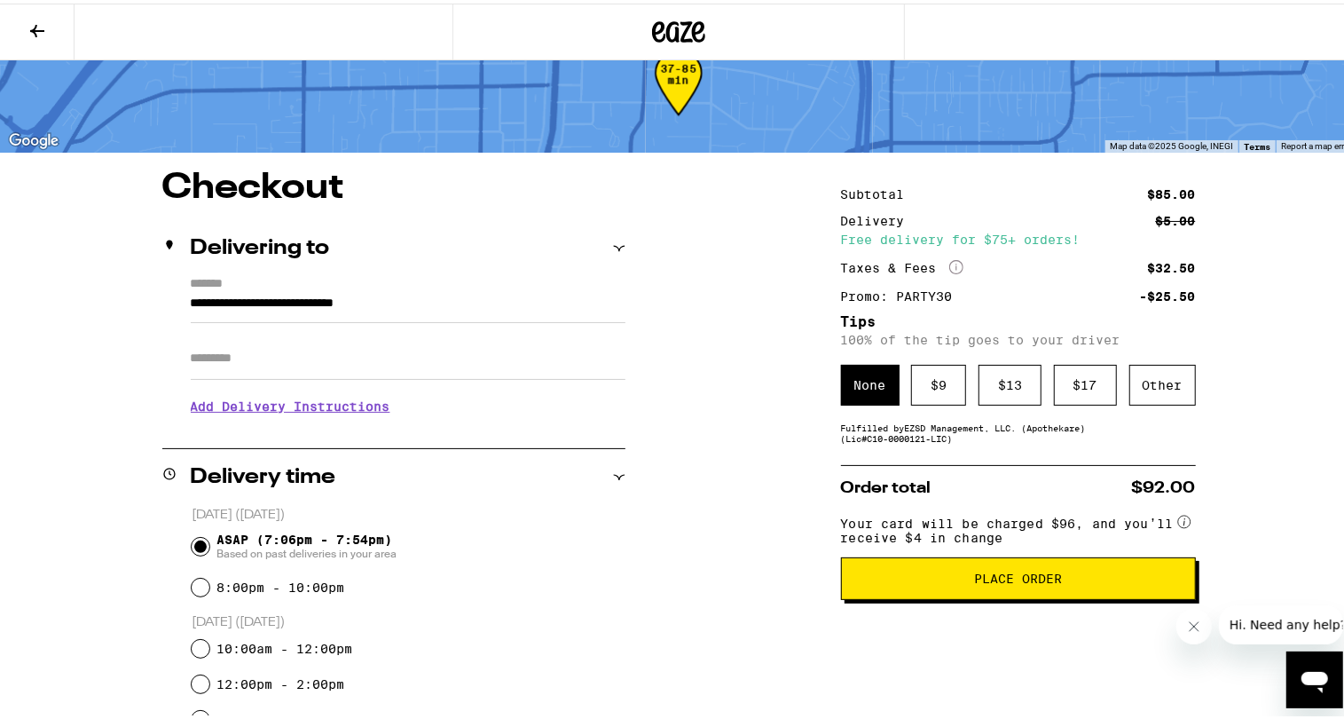
click at [1024, 465] on div "Order total $92.00 Your card will be charged $96, and you’ll receive $4 in chan…" at bounding box center [1018, 528] width 355 height 135
click at [1023, 458] on div "Subtotal $85.00 Delivery $5.00 Free delivery for $75+ orders! Taxes & Fees More…" at bounding box center [1018, 665] width 355 height 997
click at [1174, 383] on div "Other" at bounding box center [1162, 381] width 67 height 41
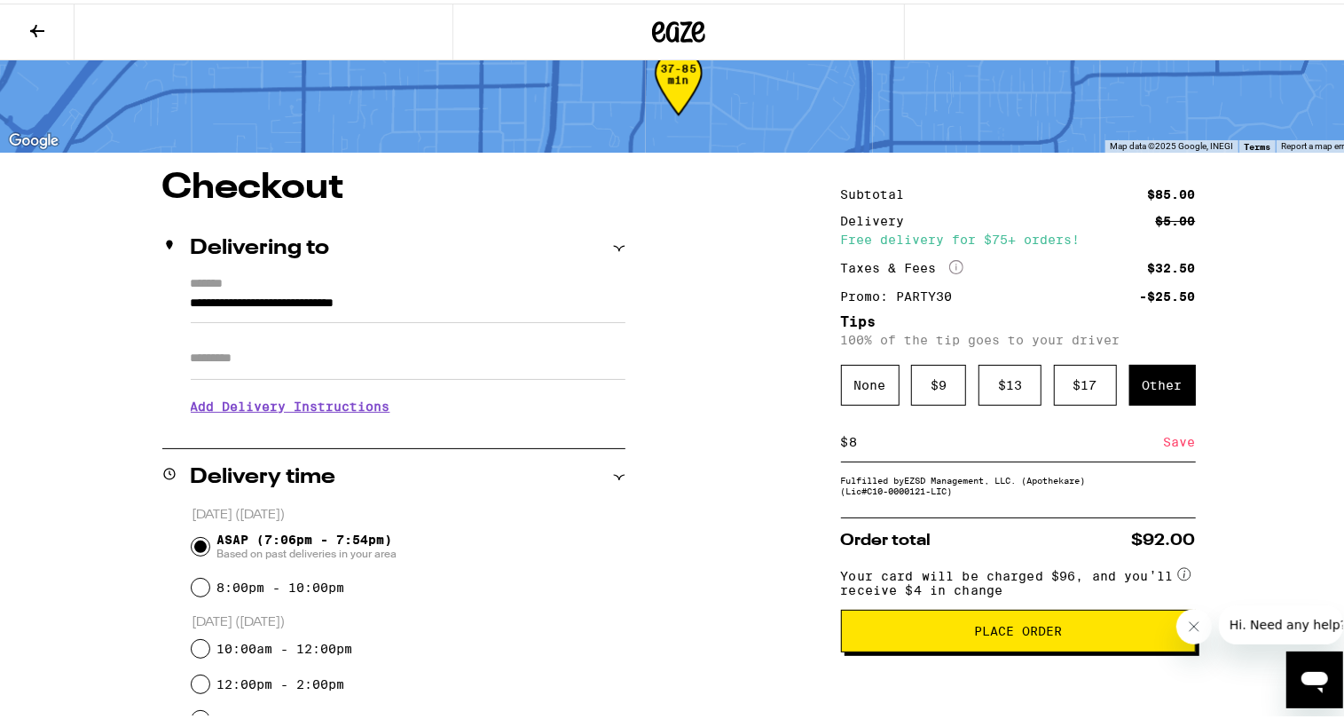
type input "8"
click at [1216, 476] on div "**********" at bounding box center [678, 665] width 1277 height 997
click at [1182, 447] on div "Save" at bounding box center [1180, 438] width 32 height 39
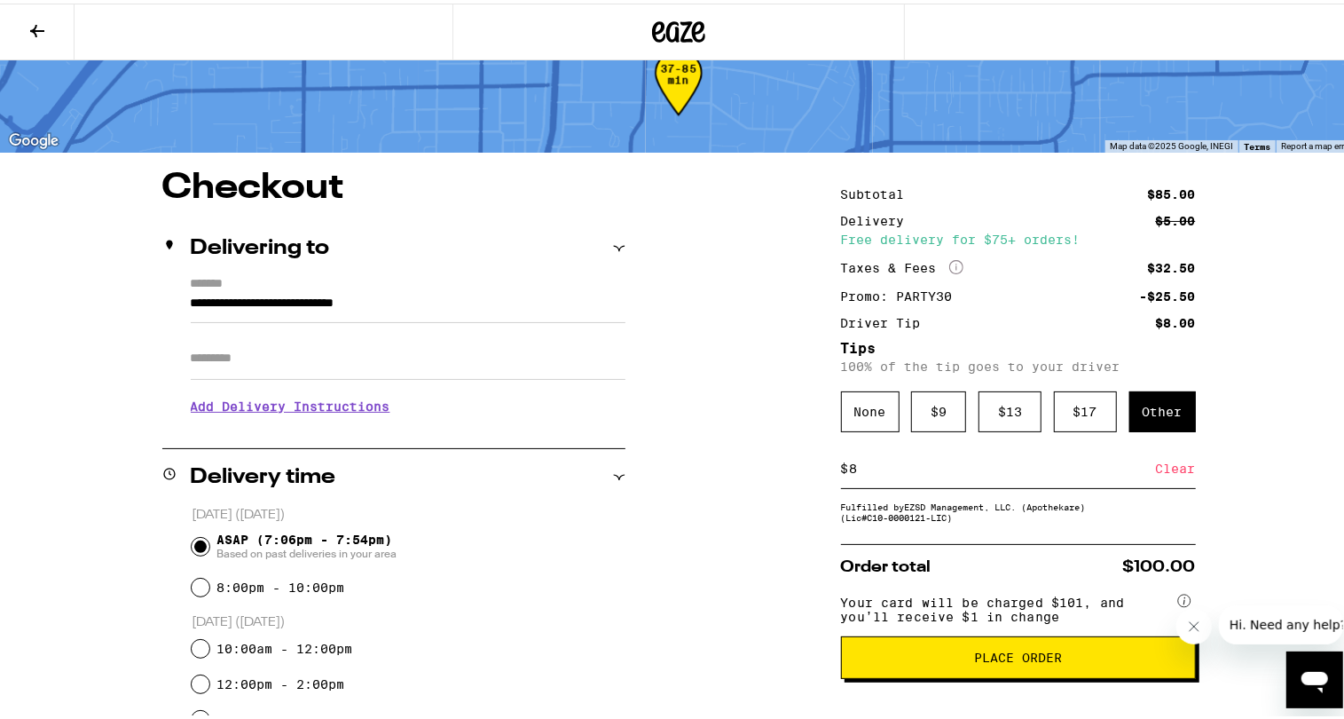
click at [1052, 675] on button "Place Order" at bounding box center [1018, 654] width 355 height 43
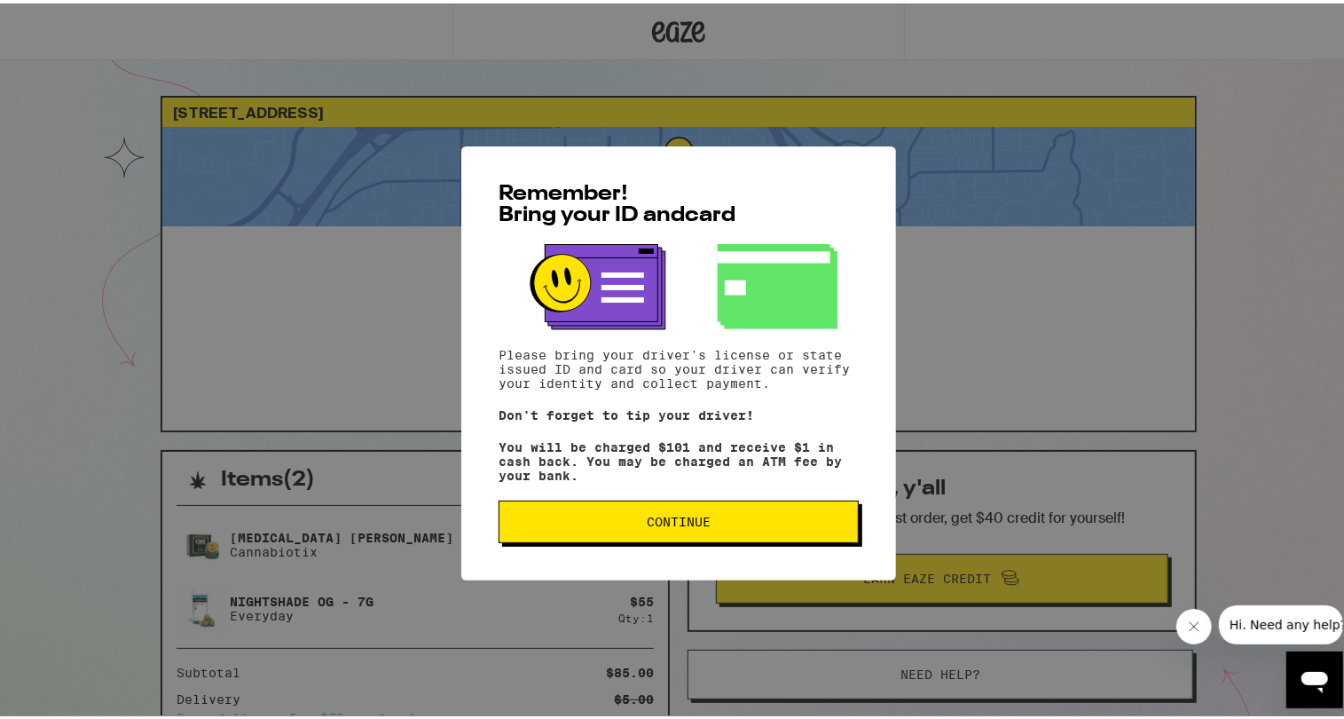
click at [749, 533] on button "Continue" at bounding box center [679, 518] width 360 height 43
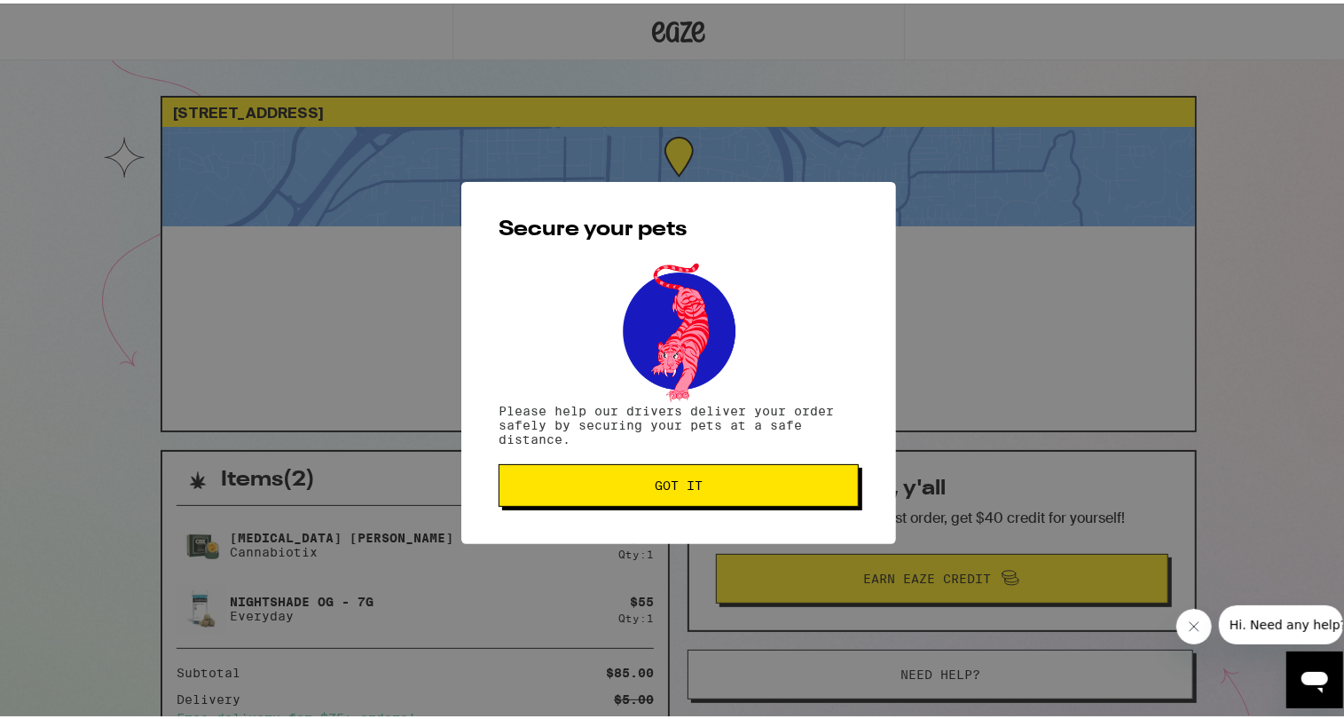
click at [729, 497] on button "Got it" at bounding box center [679, 481] width 360 height 43
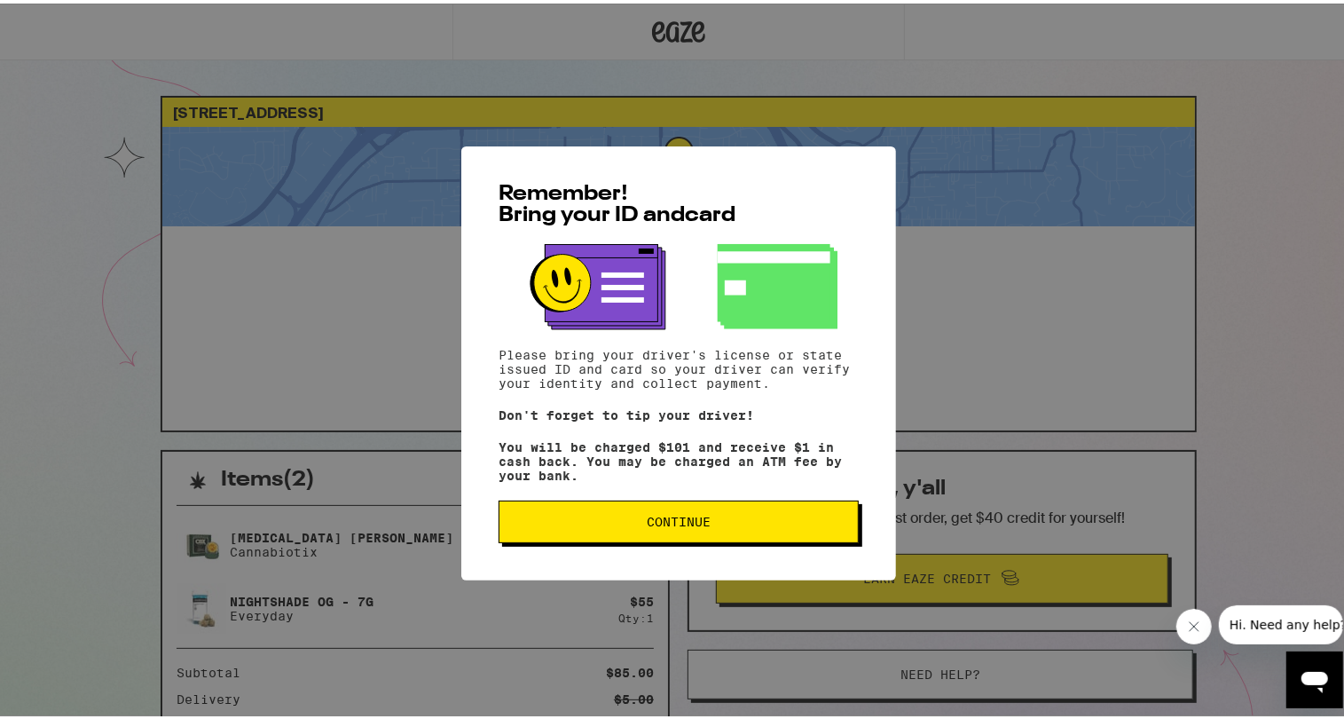
click at [675, 532] on button "Continue" at bounding box center [679, 518] width 360 height 43
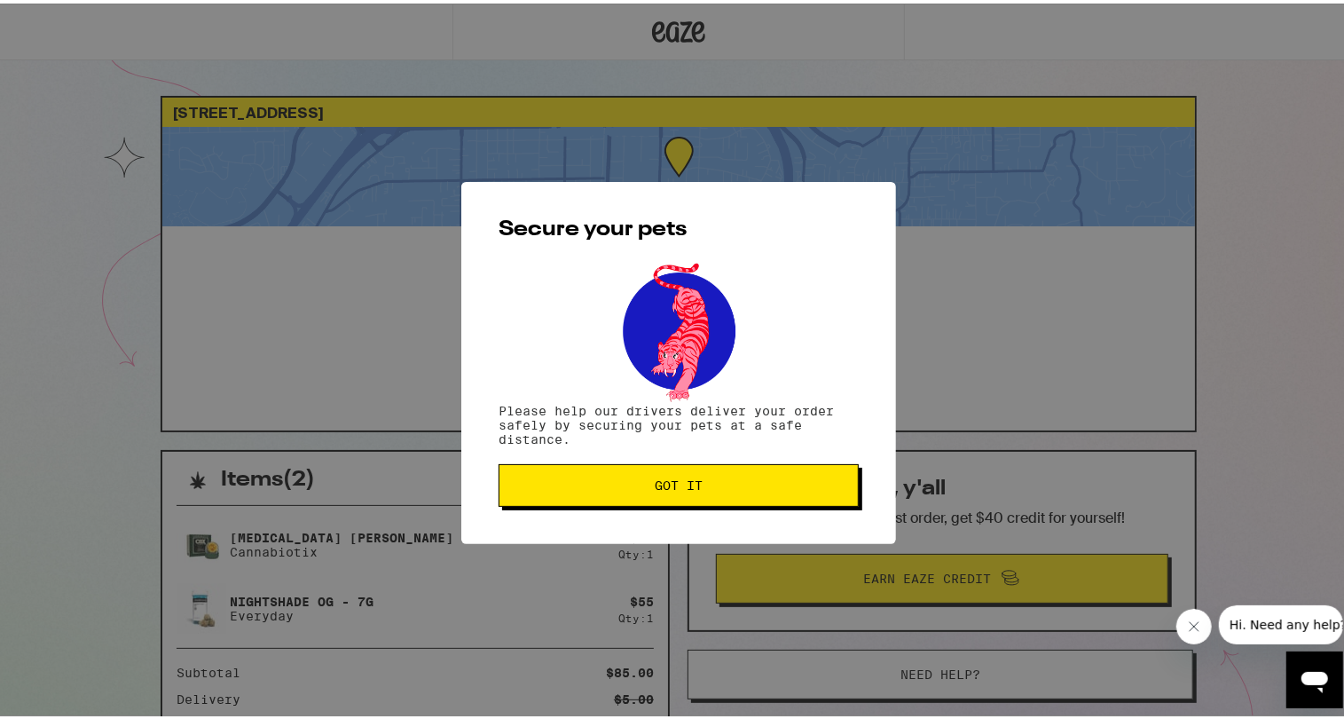
click at [673, 469] on button "Got it" at bounding box center [679, 481] width 360 height 43
